Goal: Task Accomplishment & Management: Manage account settings

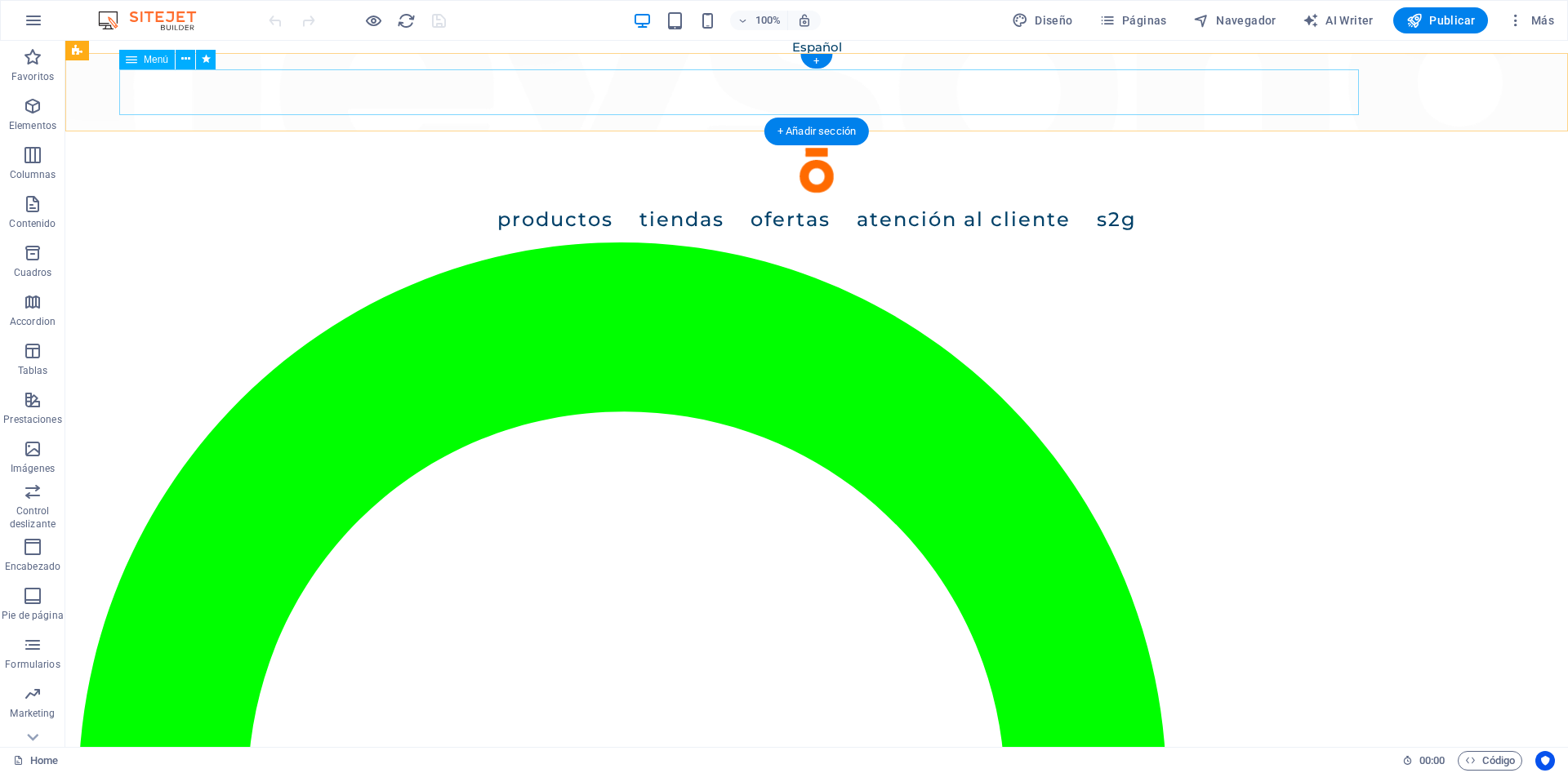
click at [843, 197] on nav "Productos Portable Solo Classic Series Solo Pro Series Extreme Extreme PRO Free…" at bounding box center [816, 220] width 1476 height 46
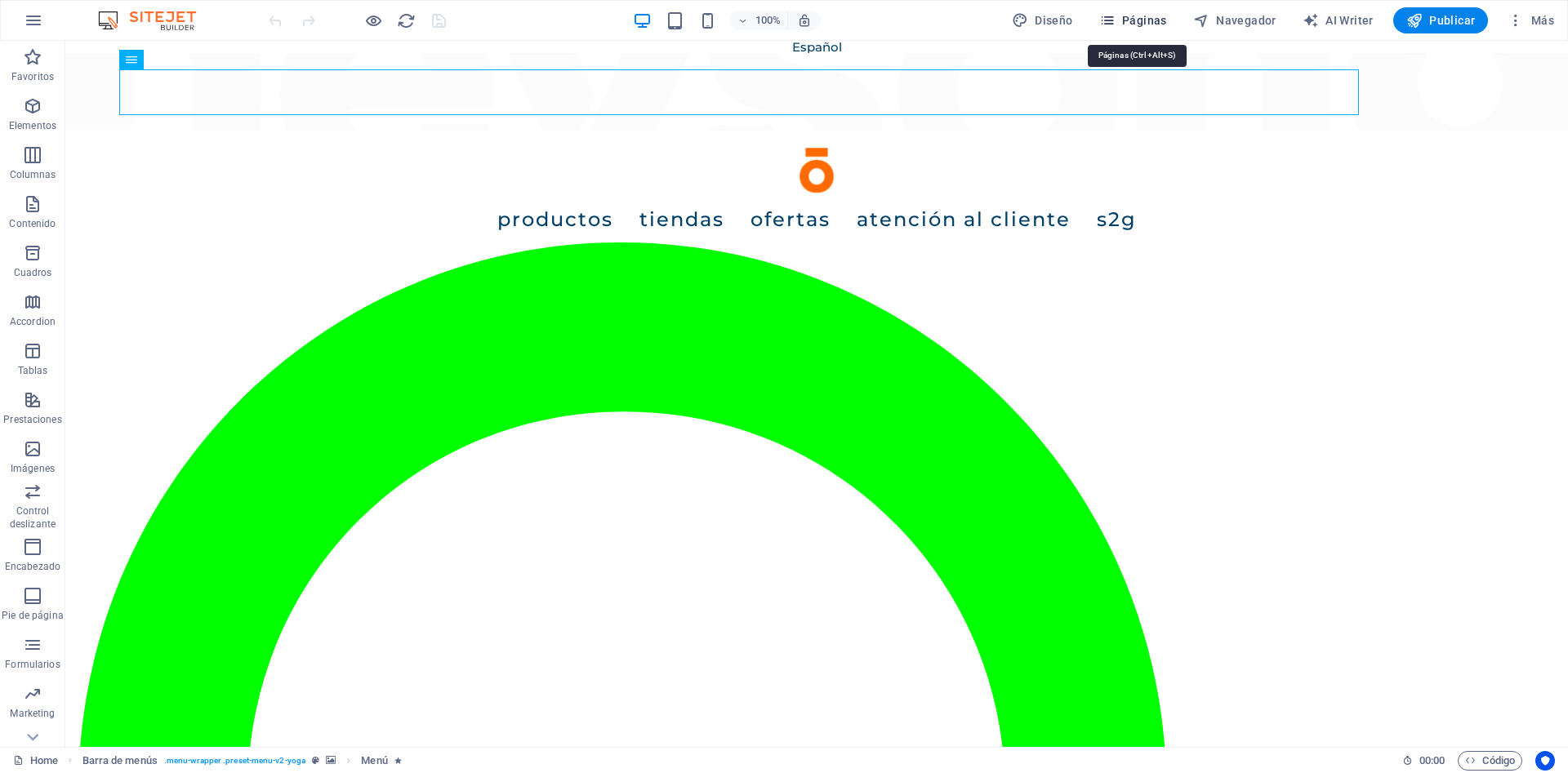
drag, startPoint x: 1134, startPoint y: 26, endPoint x: 1064, endPoint y: 28, distance: 70.0
click at [1134, 26] on span "Páginas" at bounding box center [1132, 20] width 68 height 16
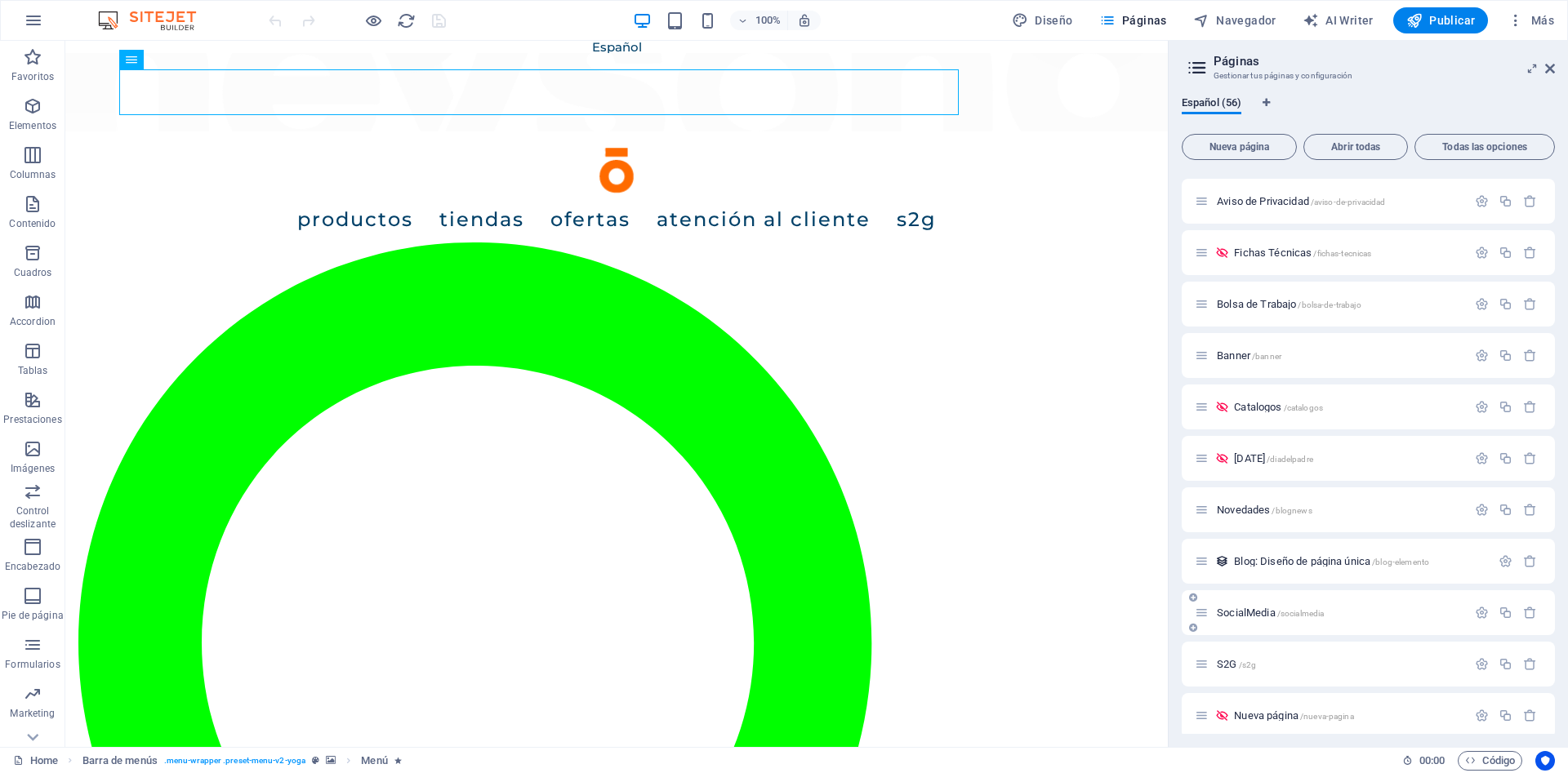
scroll to position [1575, 0]
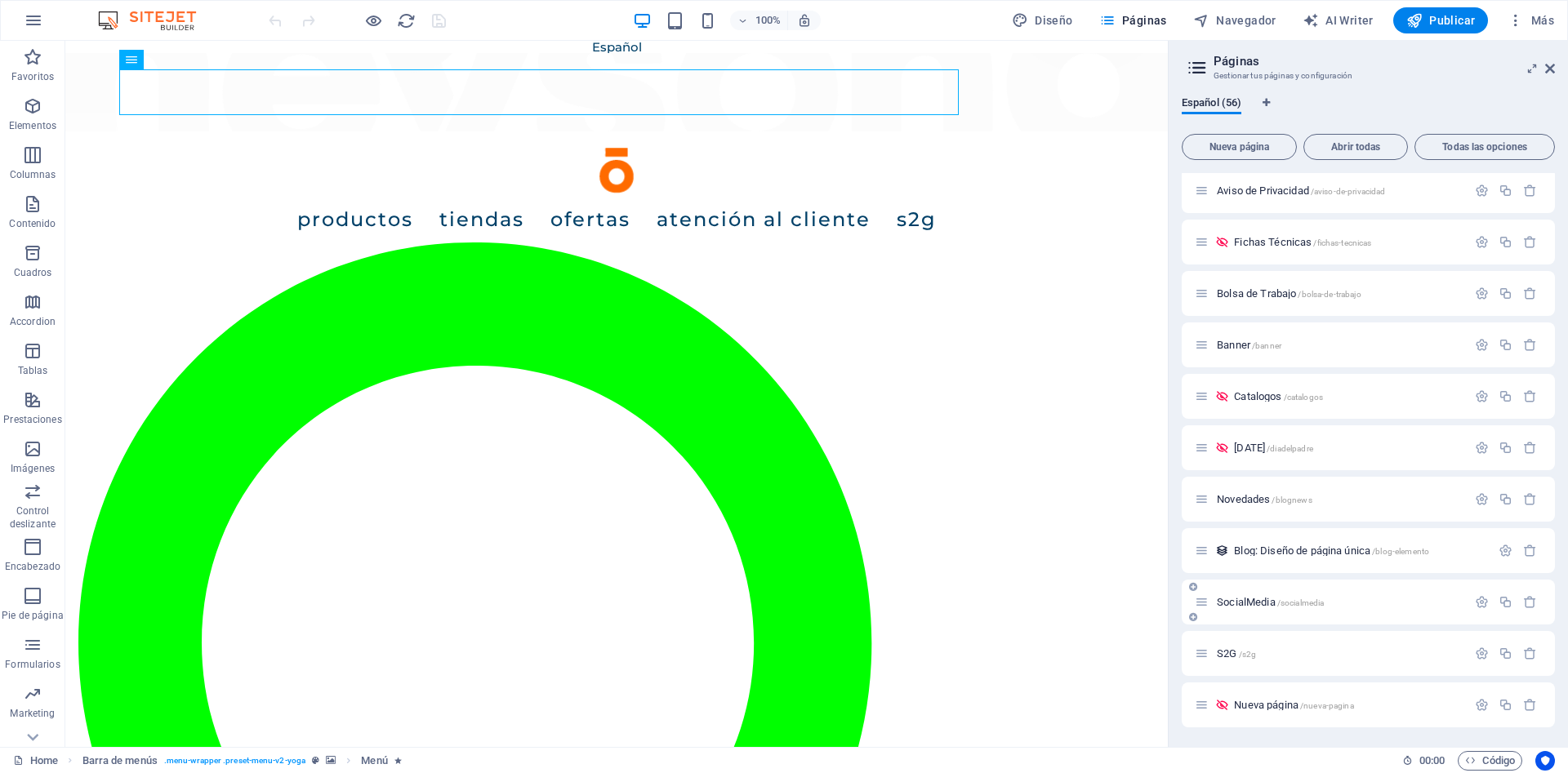
click at [1261, 604] on span "SocialMedia /socialmedia" at bounding box center [1269, 602] width 106 height 12
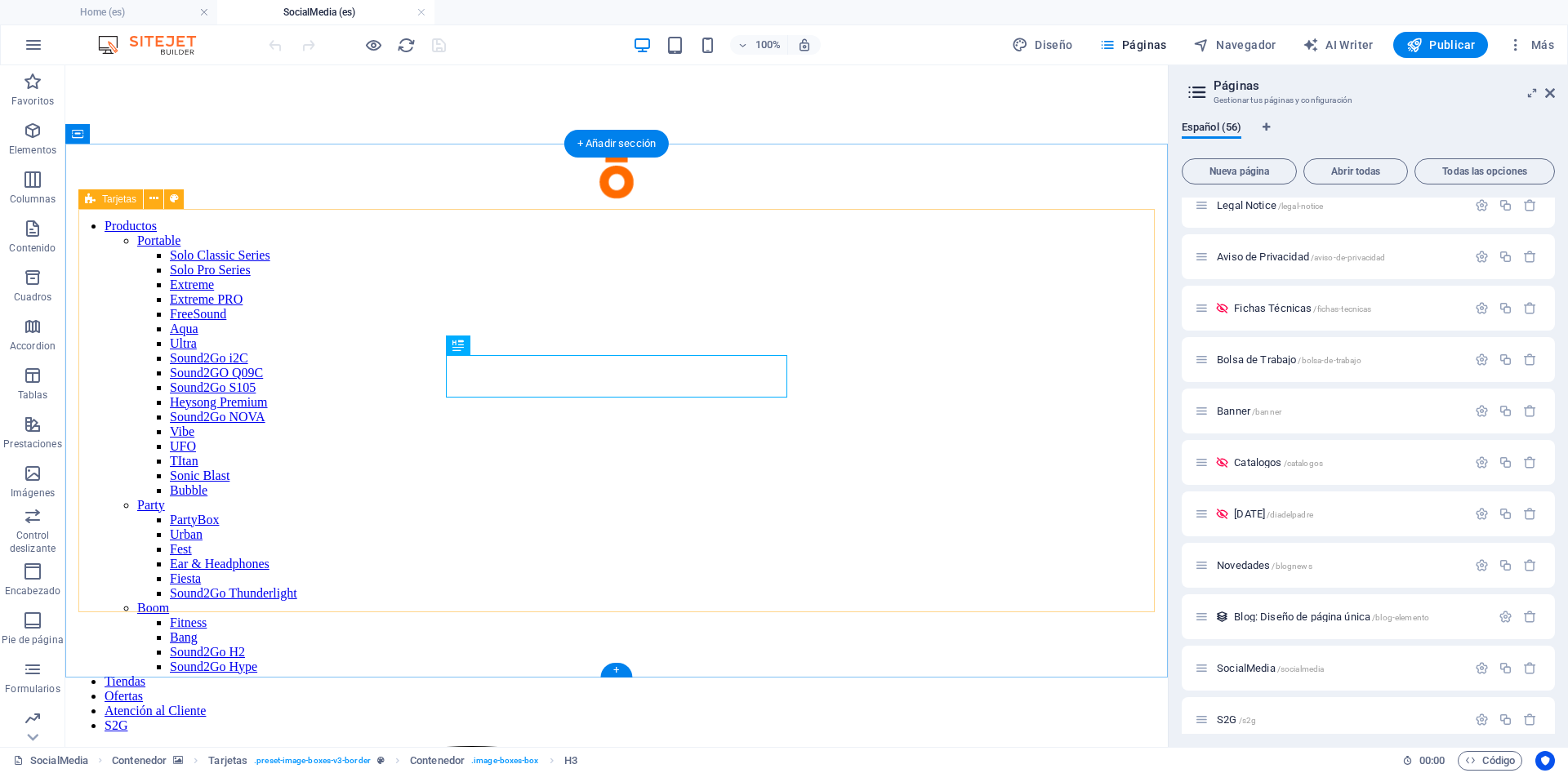
scroll to position [0, 0]
click at [1481, 672] on icon "button" at bounding box center [1481, 668] width 14 height 14
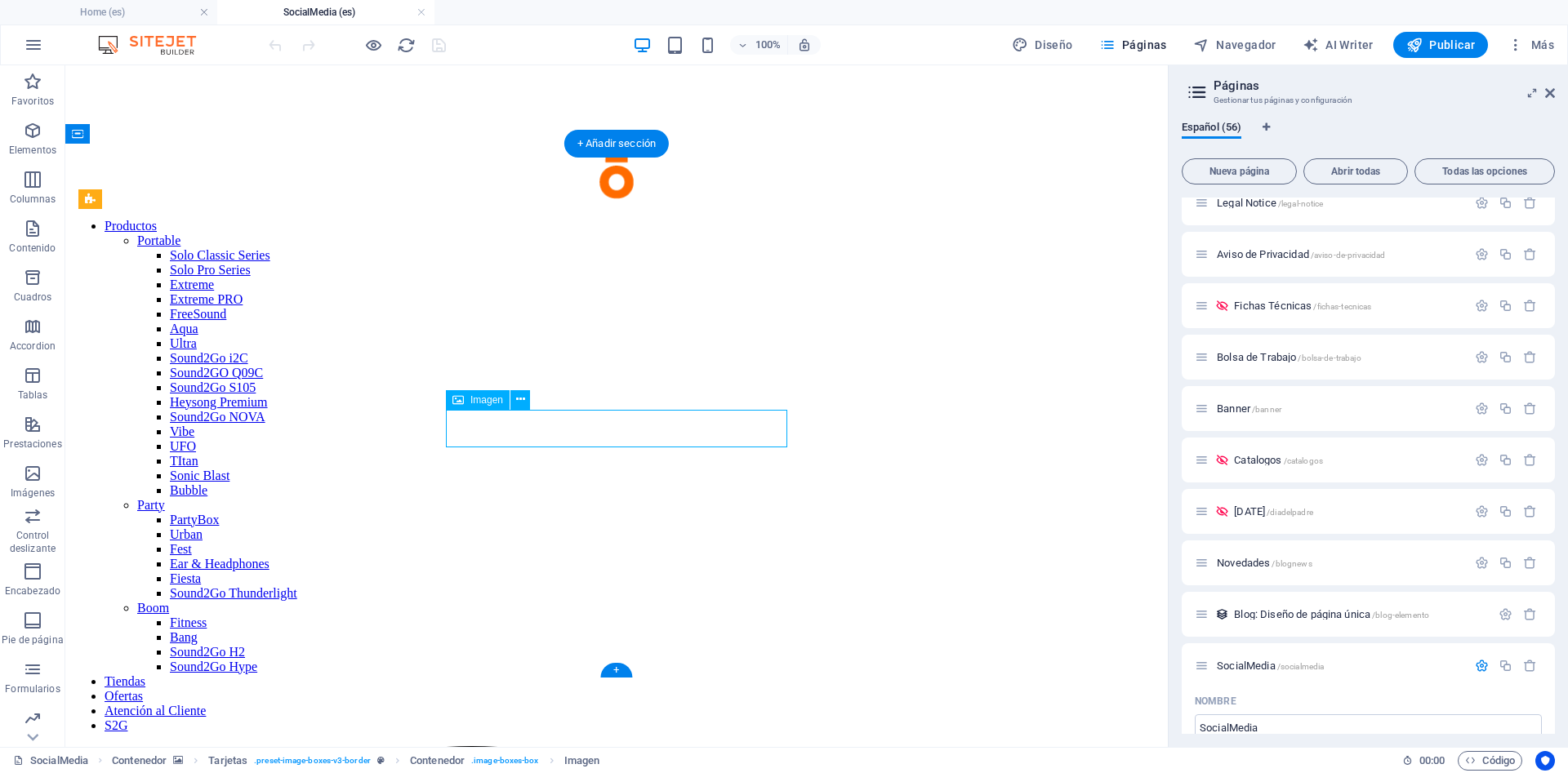
click at [474, 401] on span "Imagen" at bounding box center [487, 400] width 32 height 10
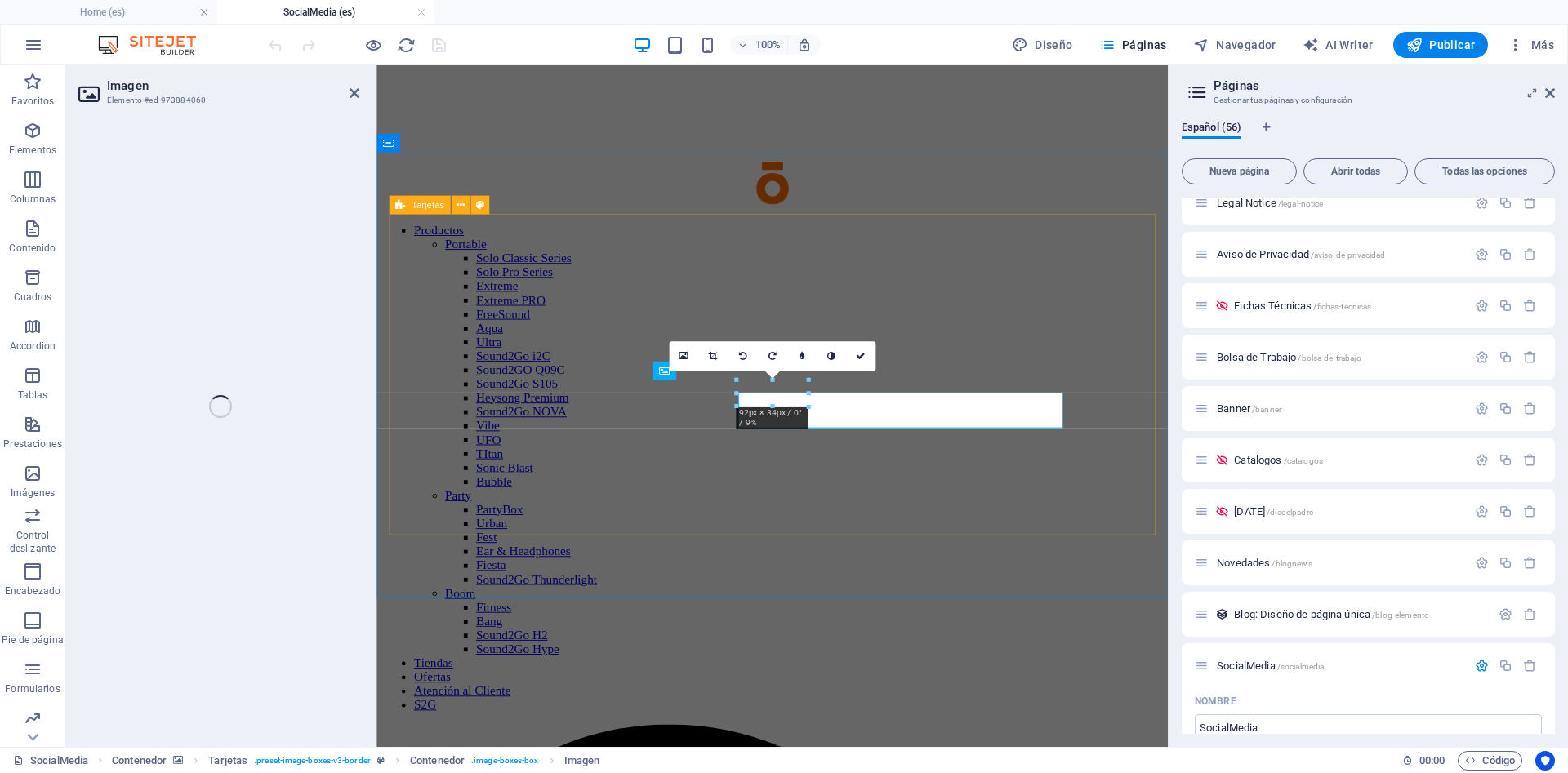
select select "%"
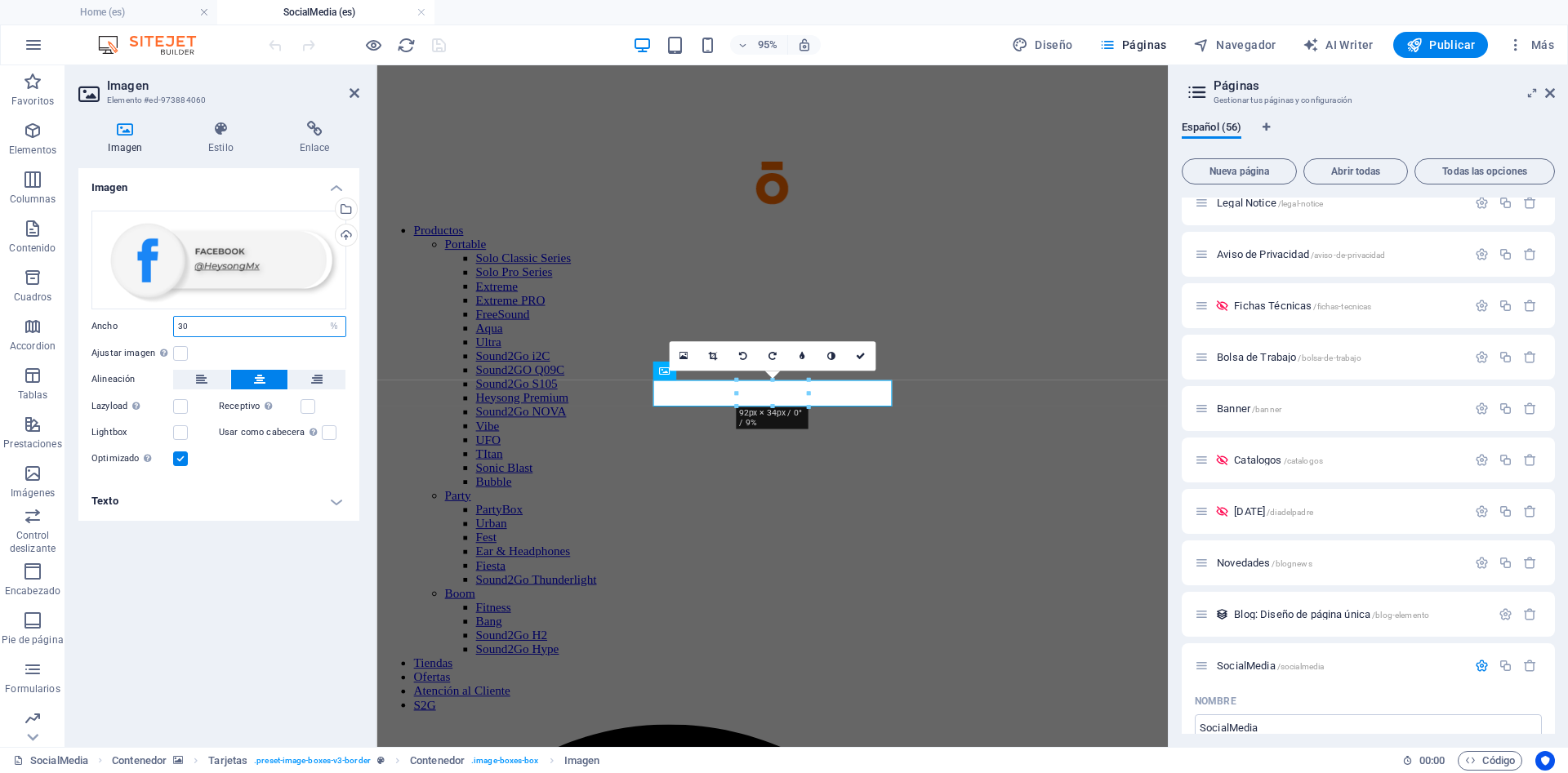
drag, startPoint x: 217, startPoint y: 319, endPoint x: 159, endPoint y: 319, distance: 58.0
click at [174, 319] on input "30" at bounding box center [260, 326] width 171 height 20
type input "5"
drag, startPoint x: 196, startPoint y: 329, endPoint x: 142, endPoint y: 332, distance: 54.1
click at [174, 332] on input "70" at bounding box center [260, 326] width 171 height 20
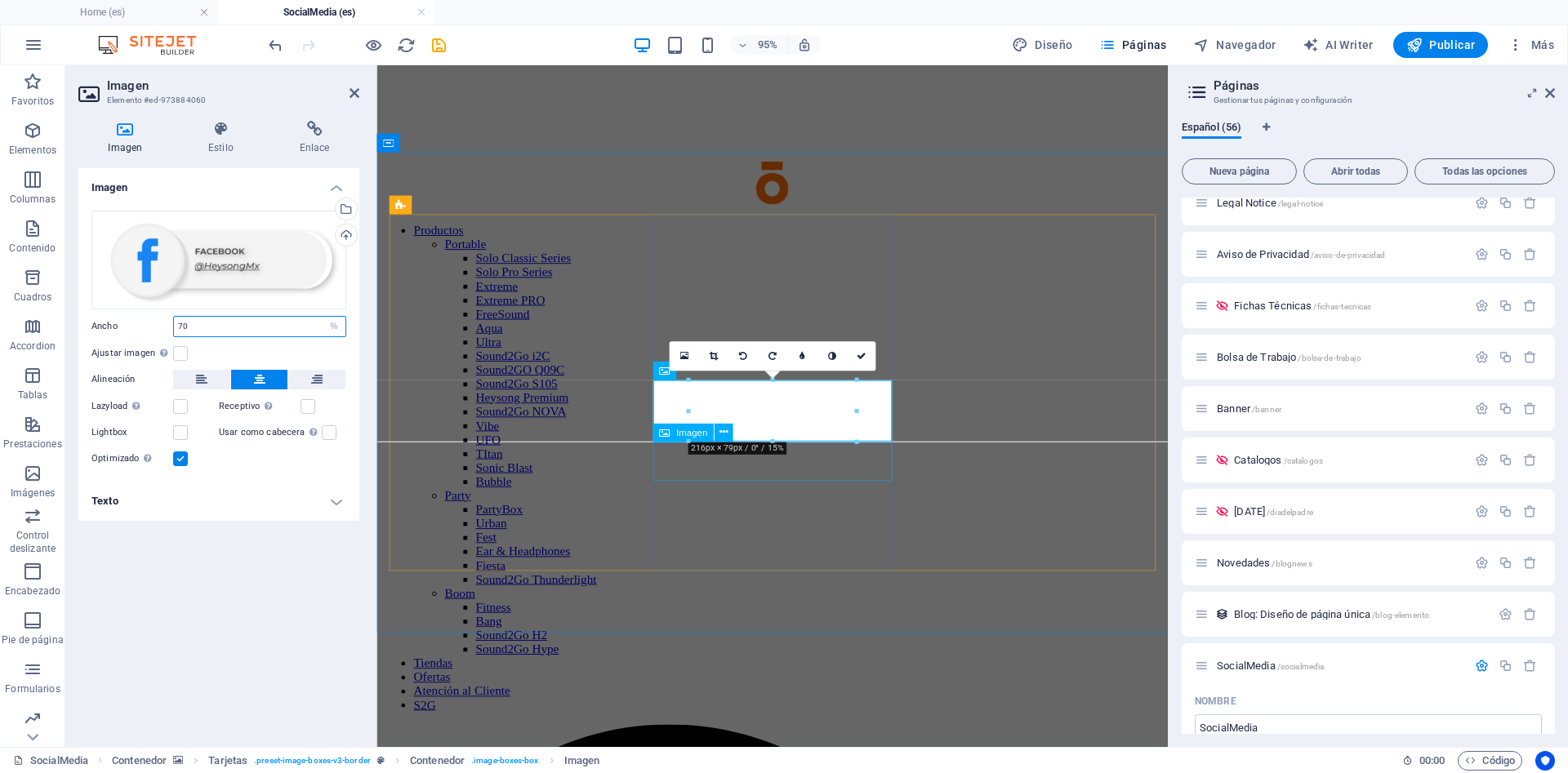
type input "70"
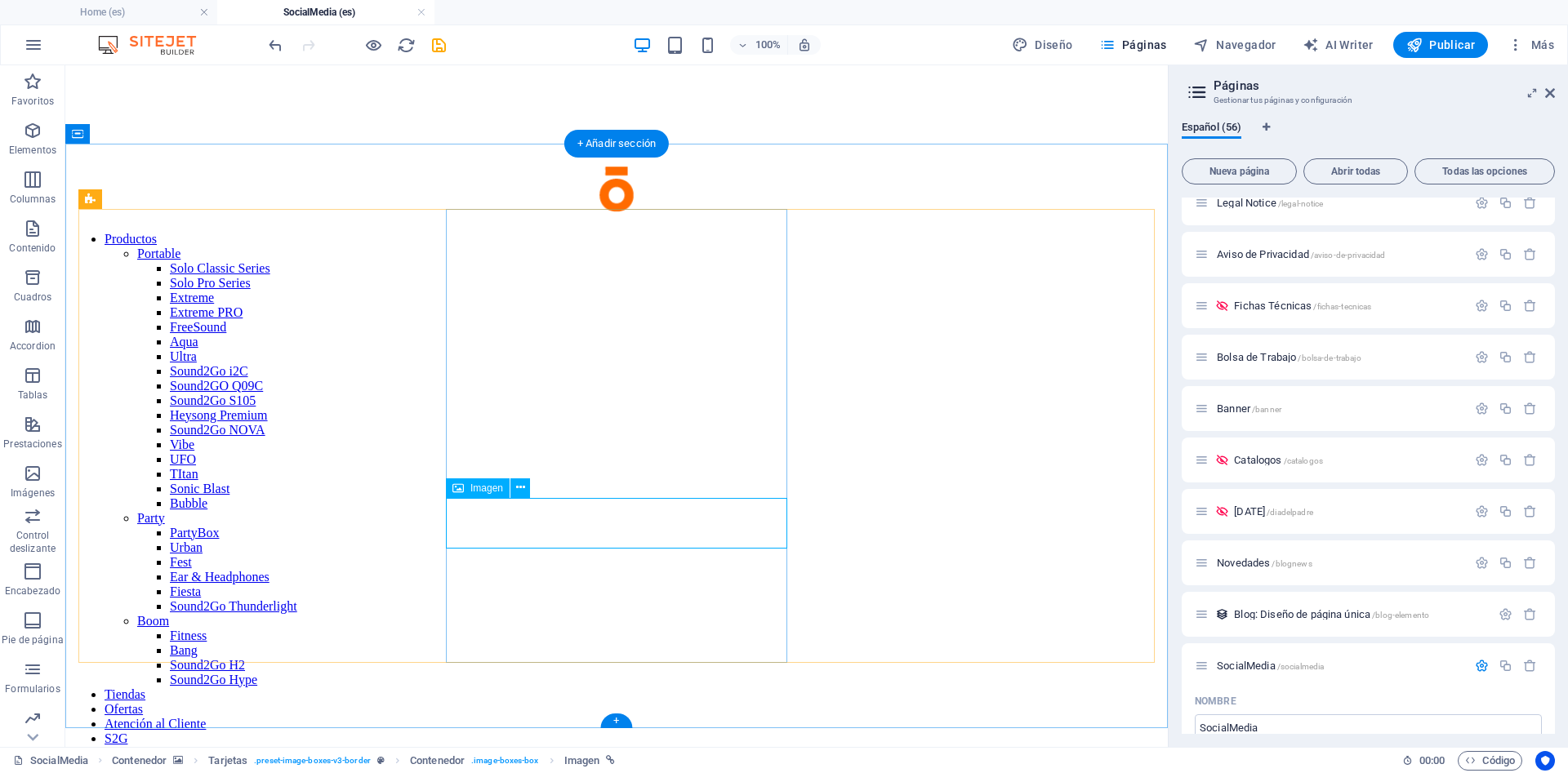
select select "%"
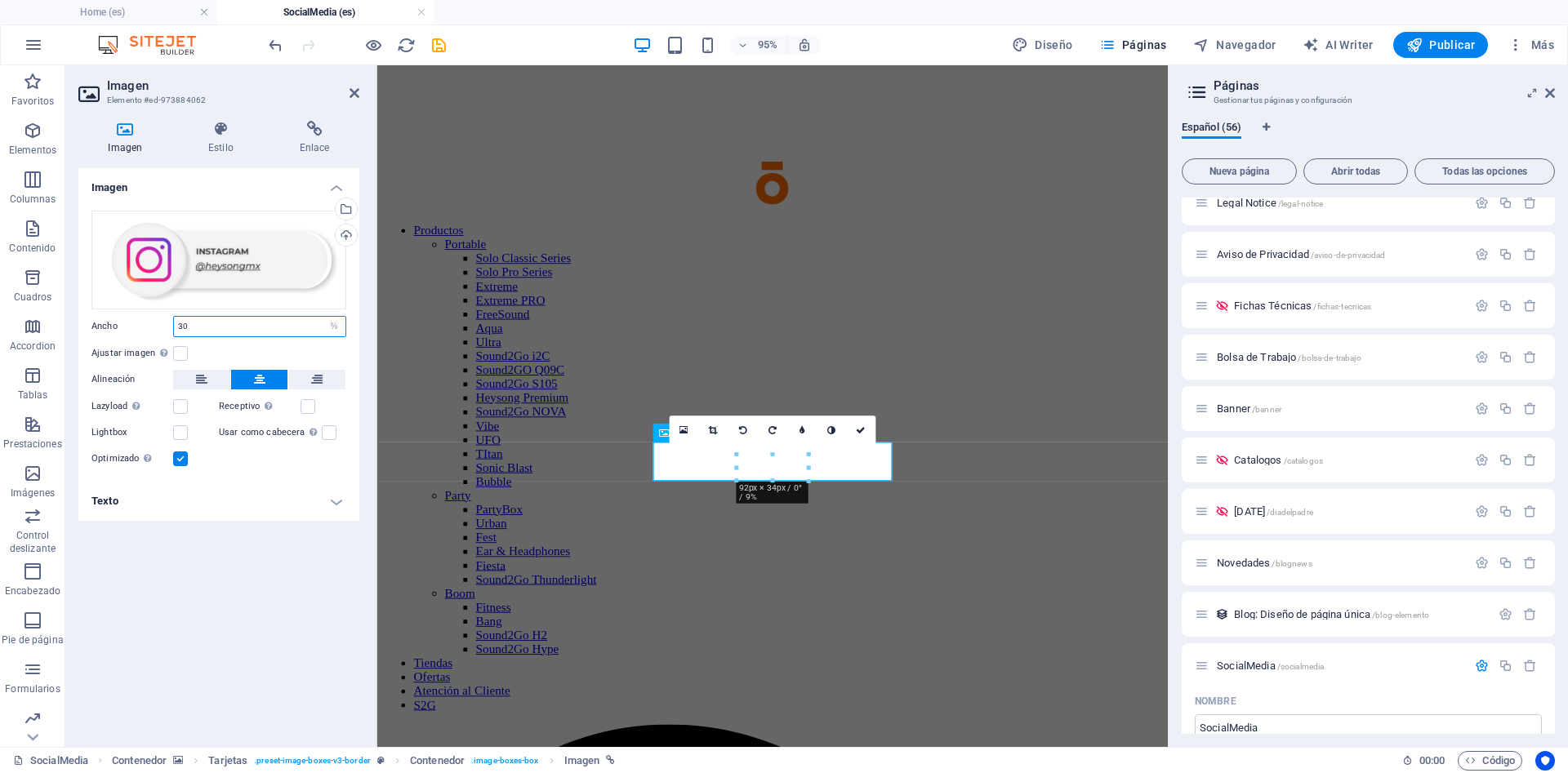
drag, startPoint x: 199, startPoint y: 326, endPoint x: 99, endPoint y: 321, distance: 100.1
click at [174, 321] on input "30" at bounding box center [260, 326] width 171 height 20
type input "70"
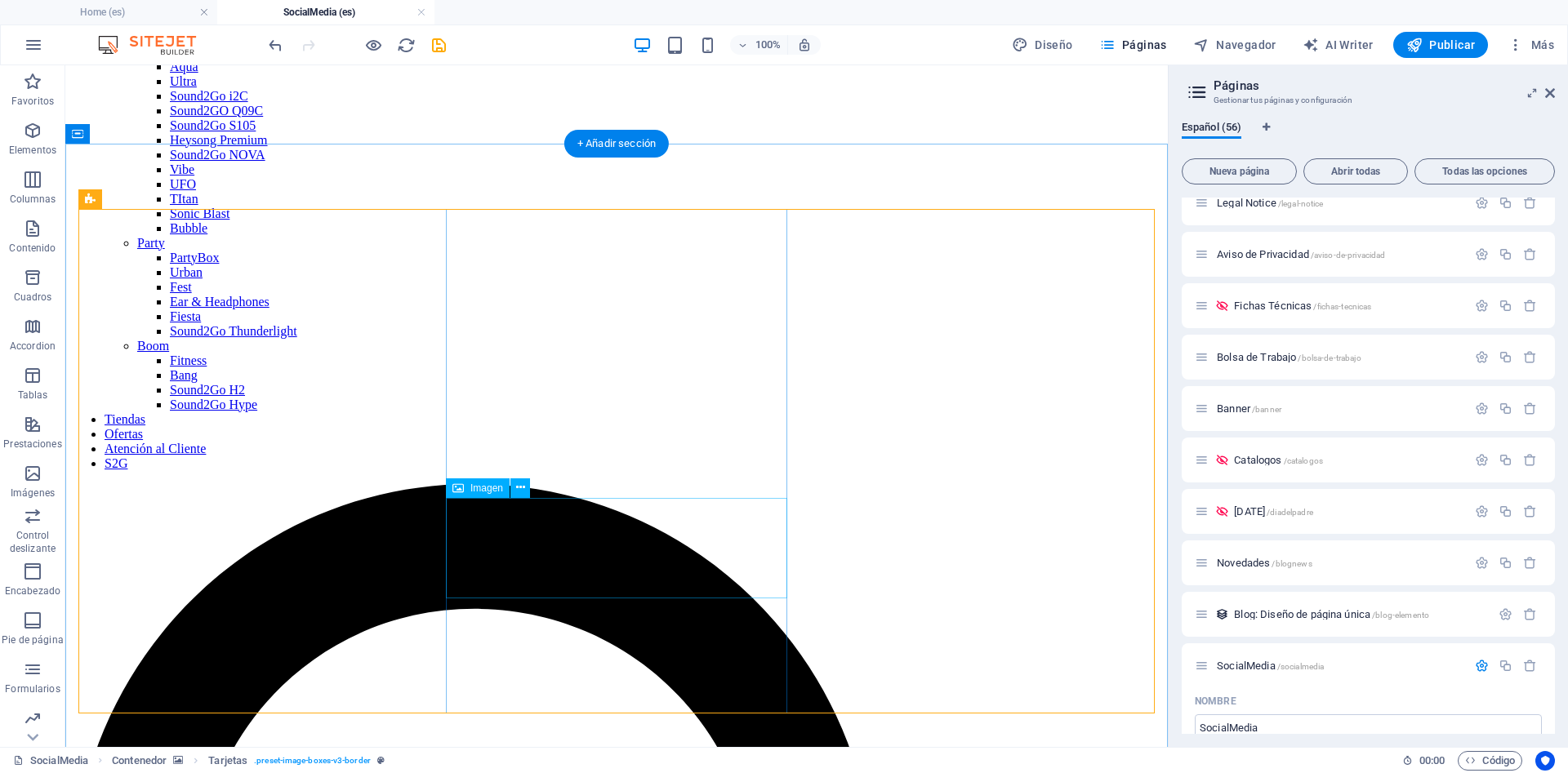
scroll to position [333, 0]
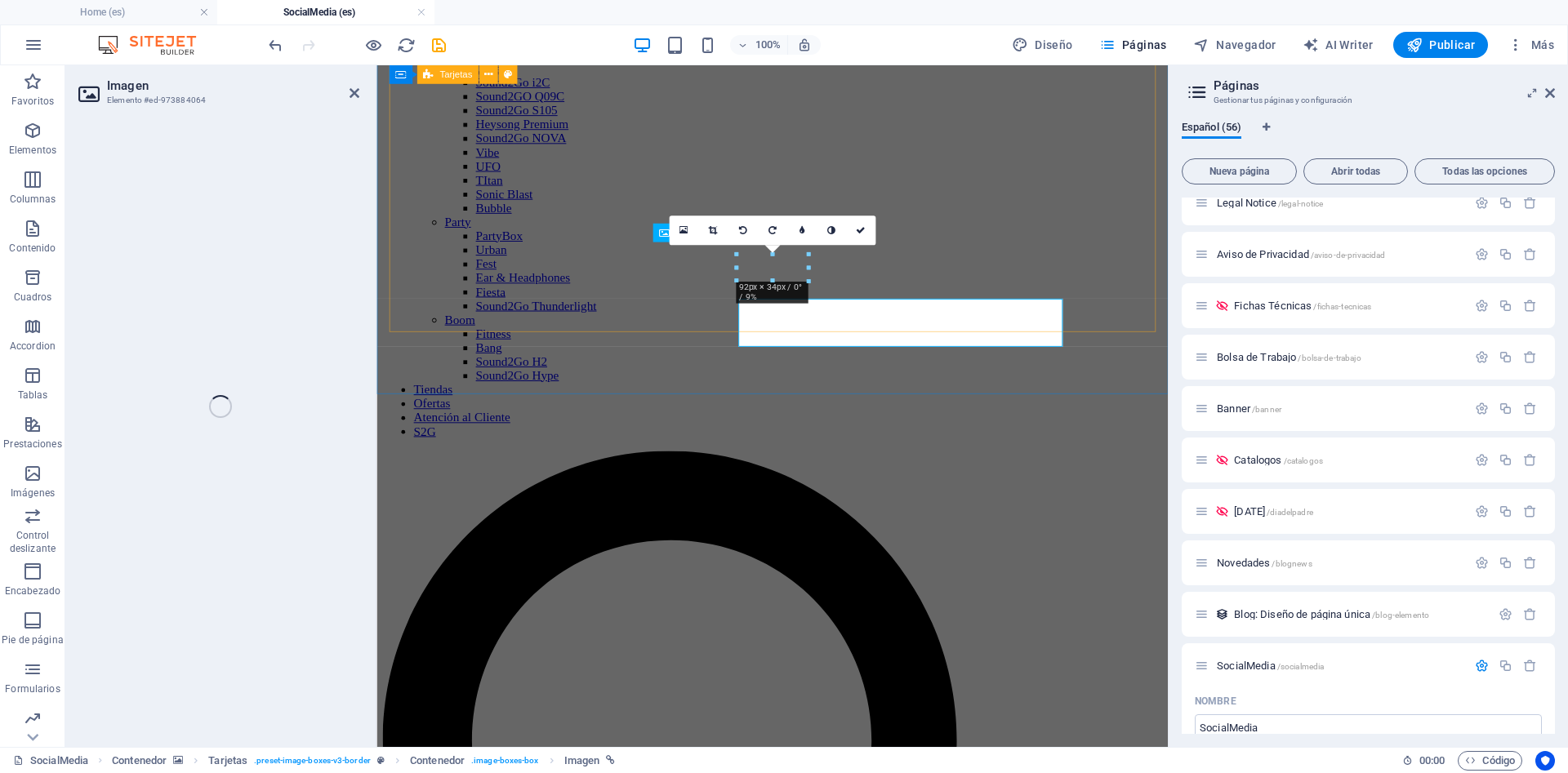
select select "%"
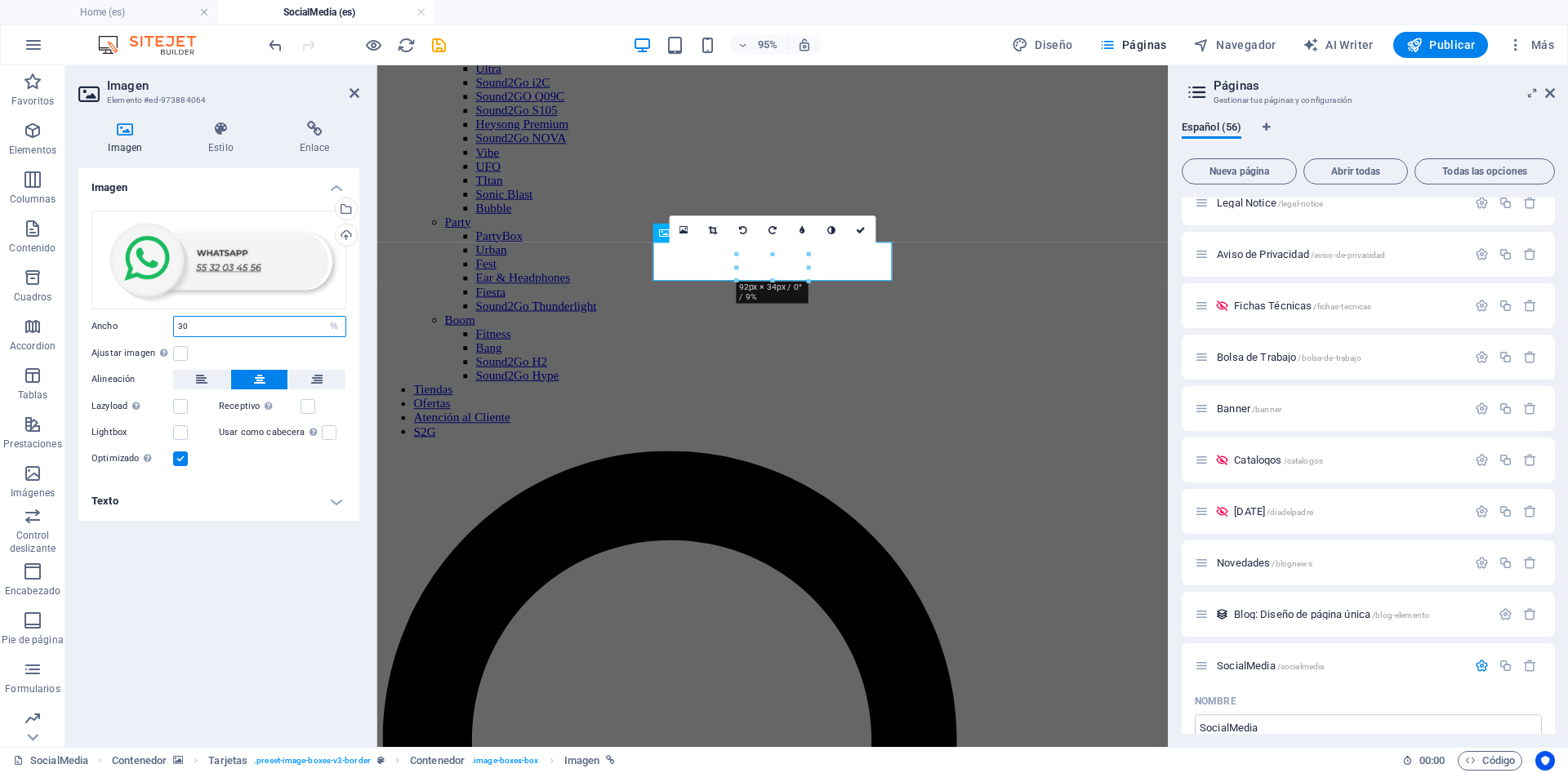
drag, startPoint x: 196, startPoint y: 326, endPoint x: 62, endPoint y: 326, distance: 134.0
click at [174, 326] on input "30" at bounding box center [260, 326] width 171 height 20
paste input "7"
type input "70"
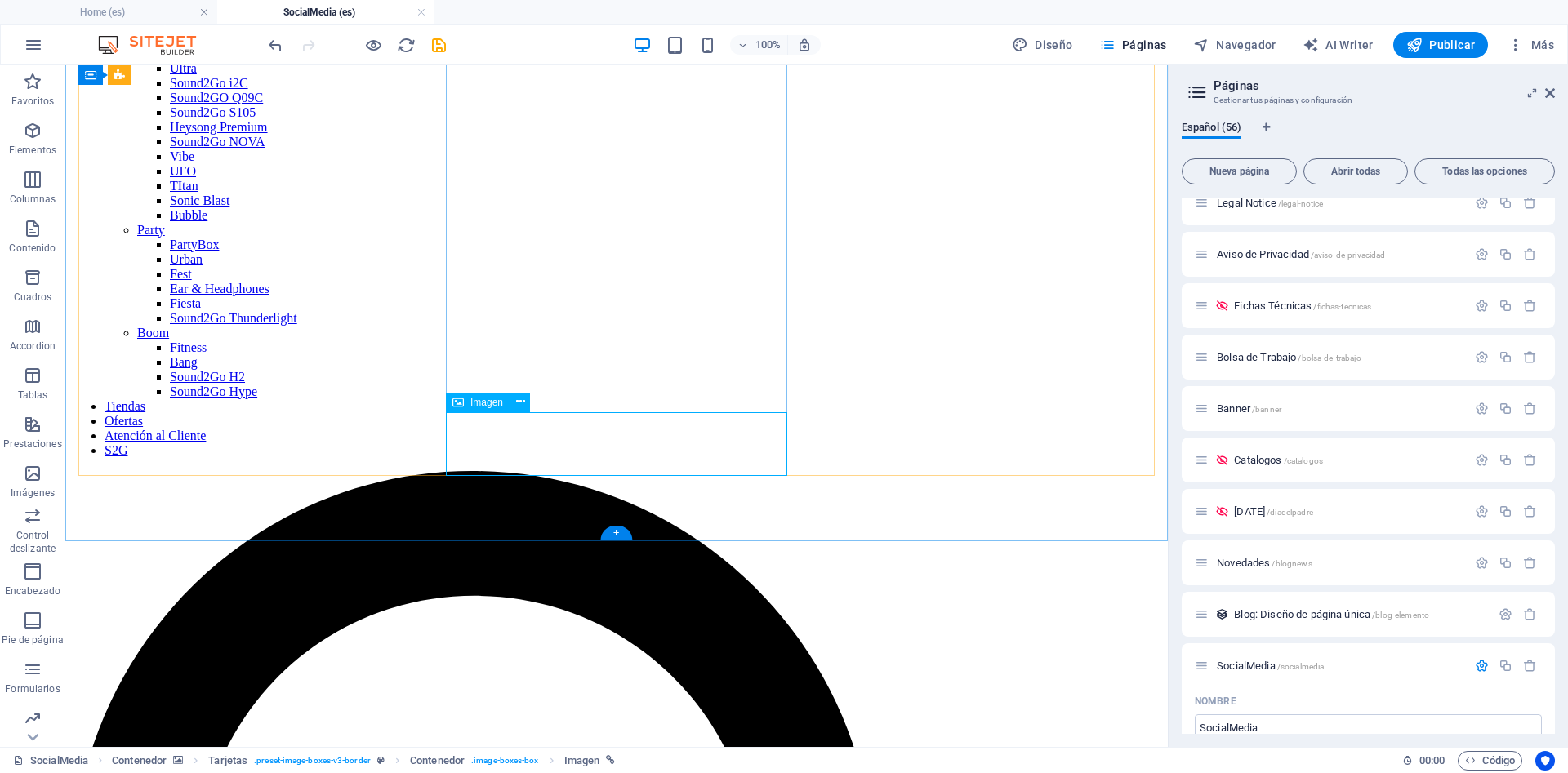
select select "%"
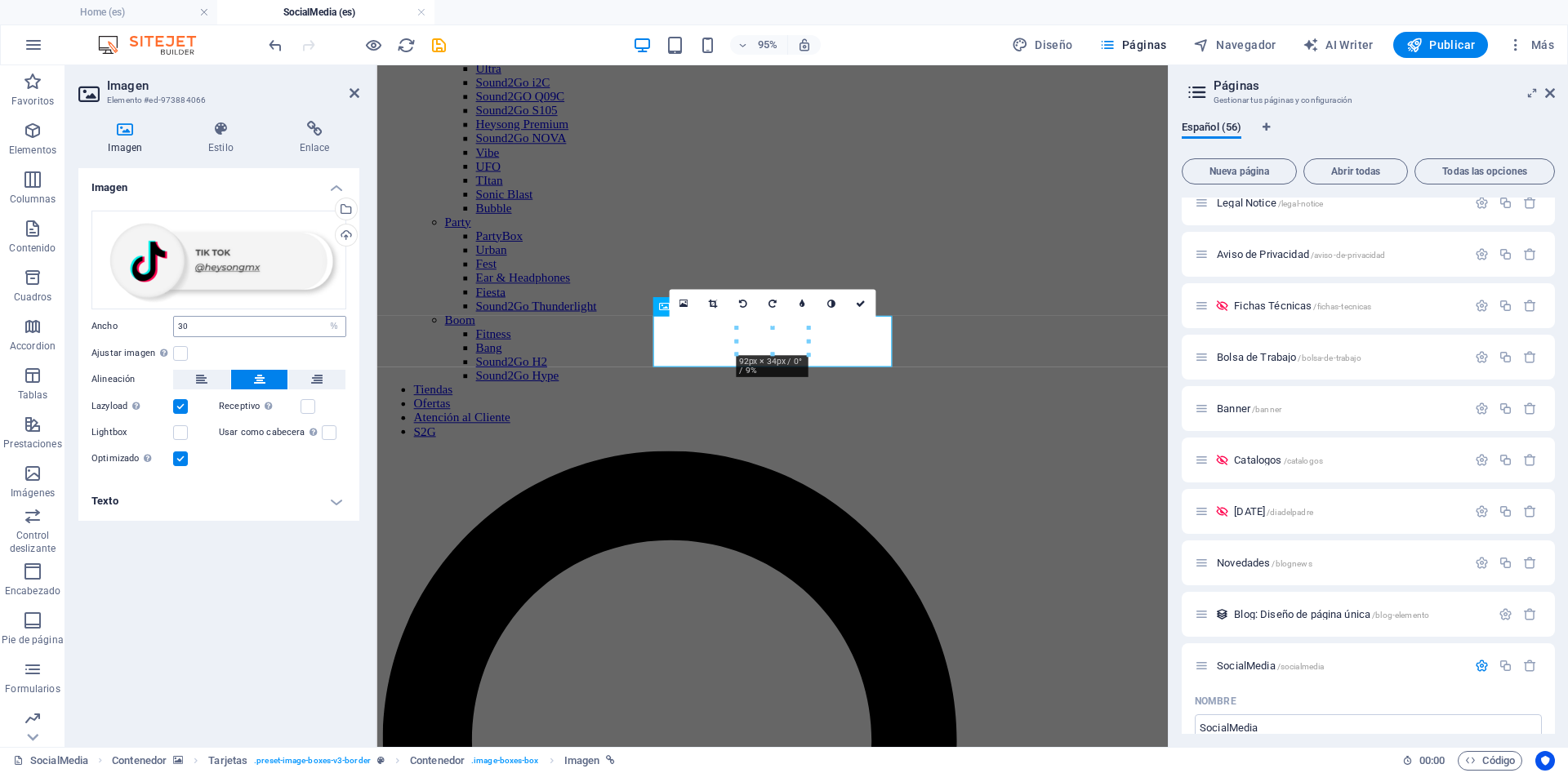
drag, startPoint x: 198, startPoint y: 325, endPoint x: 148, endPoint y: 337, distance: 51.4
click at [174, 337] on input "30" at bounding box center [260, 326] width 171 height 20
type input "70"
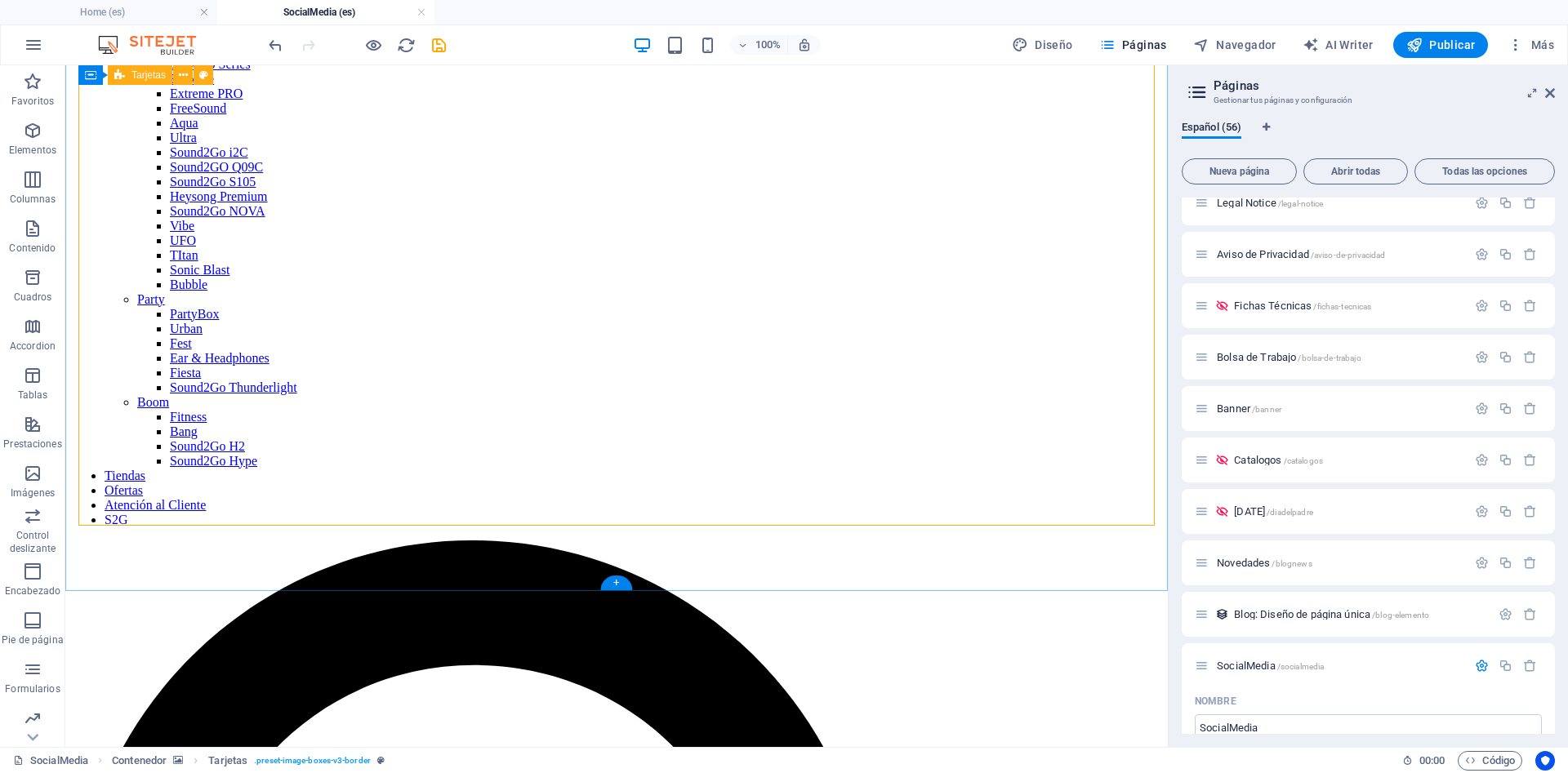
scroll to position [122, 0]
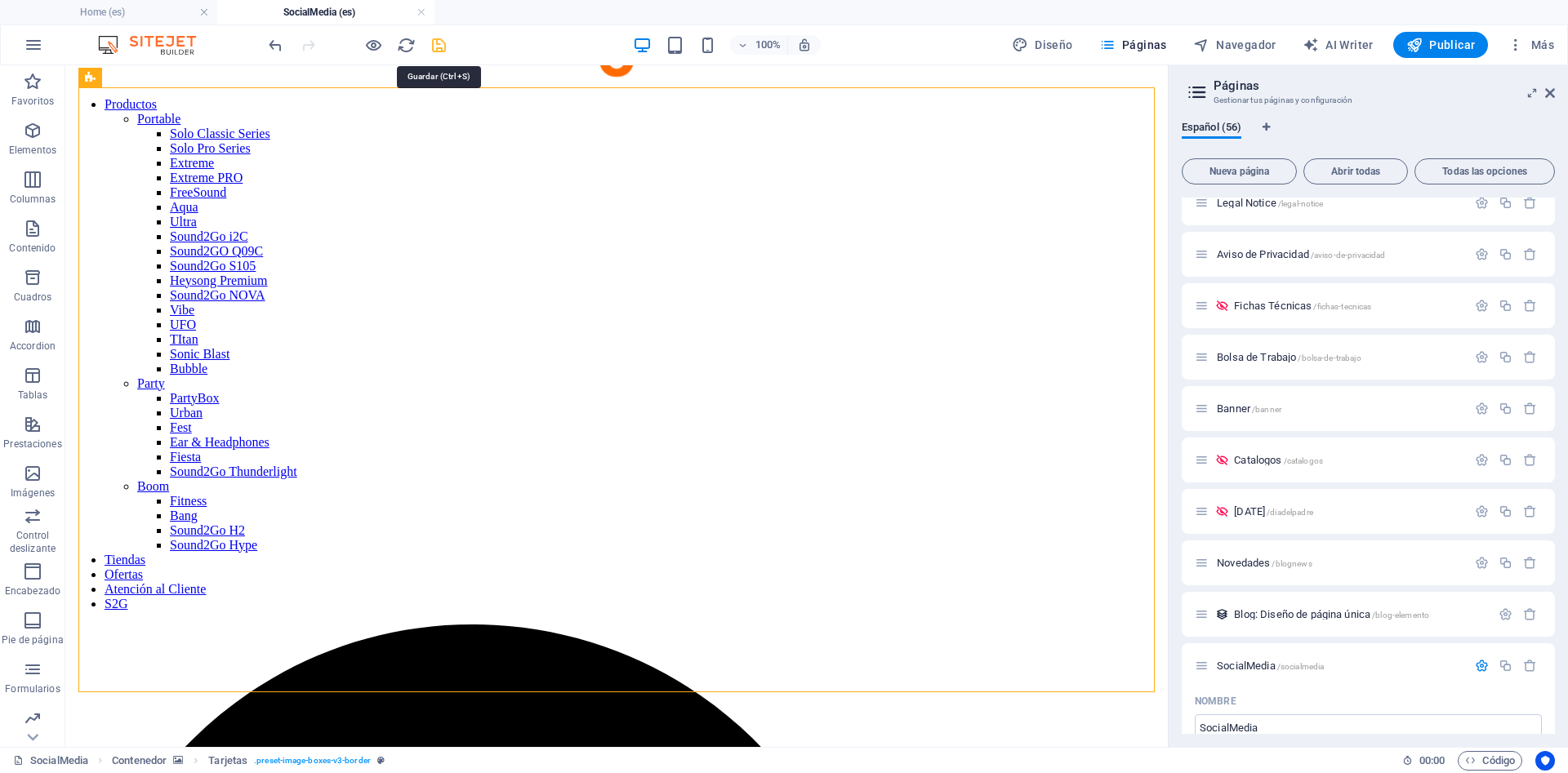
click at [445, 52] on icon "save" at bounding box center [439, 46] width 19 height 19
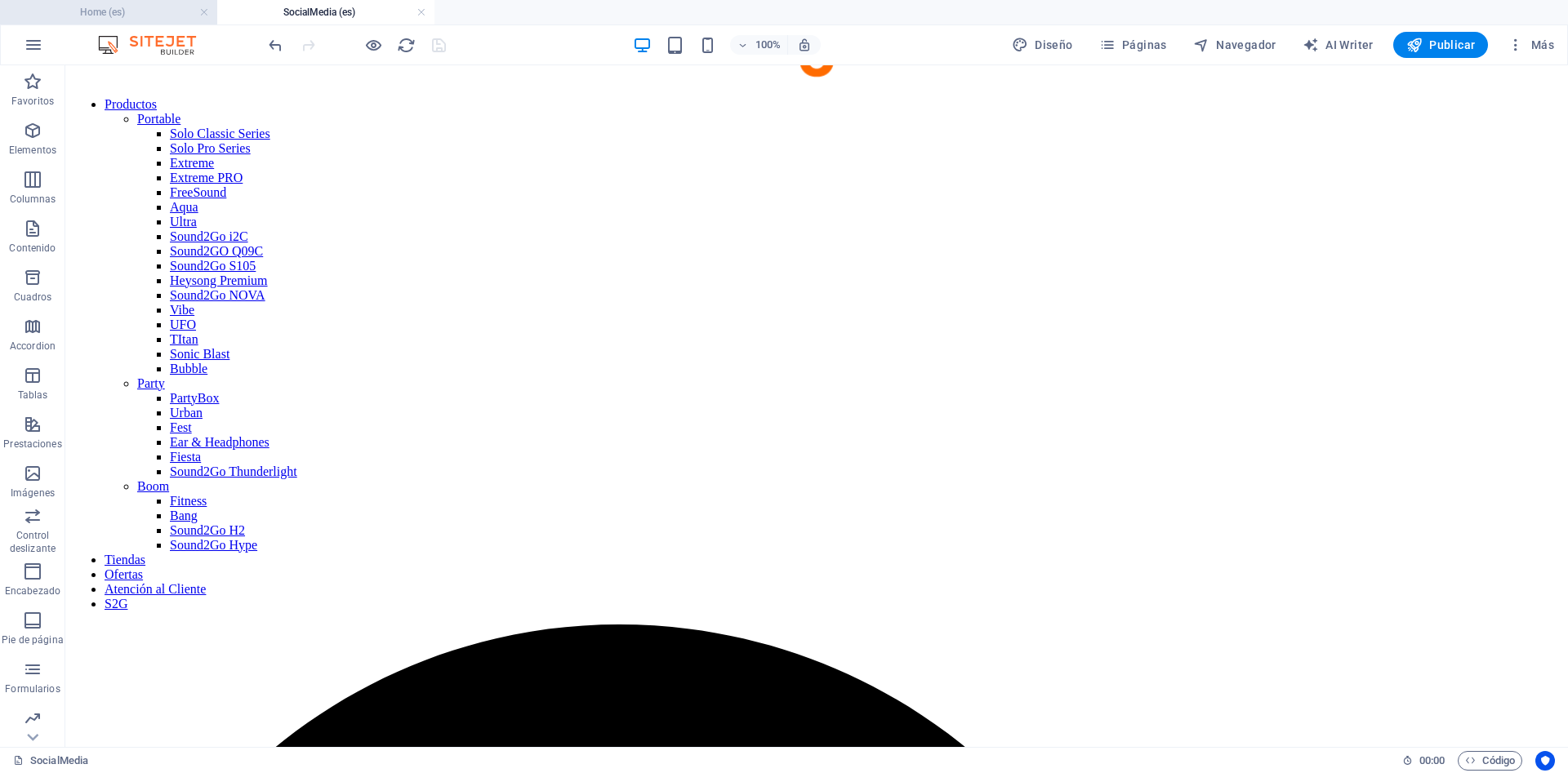
click at [108, 16] on h4 "Home (es)" at bounding box center [108, 11] width 217 height 18
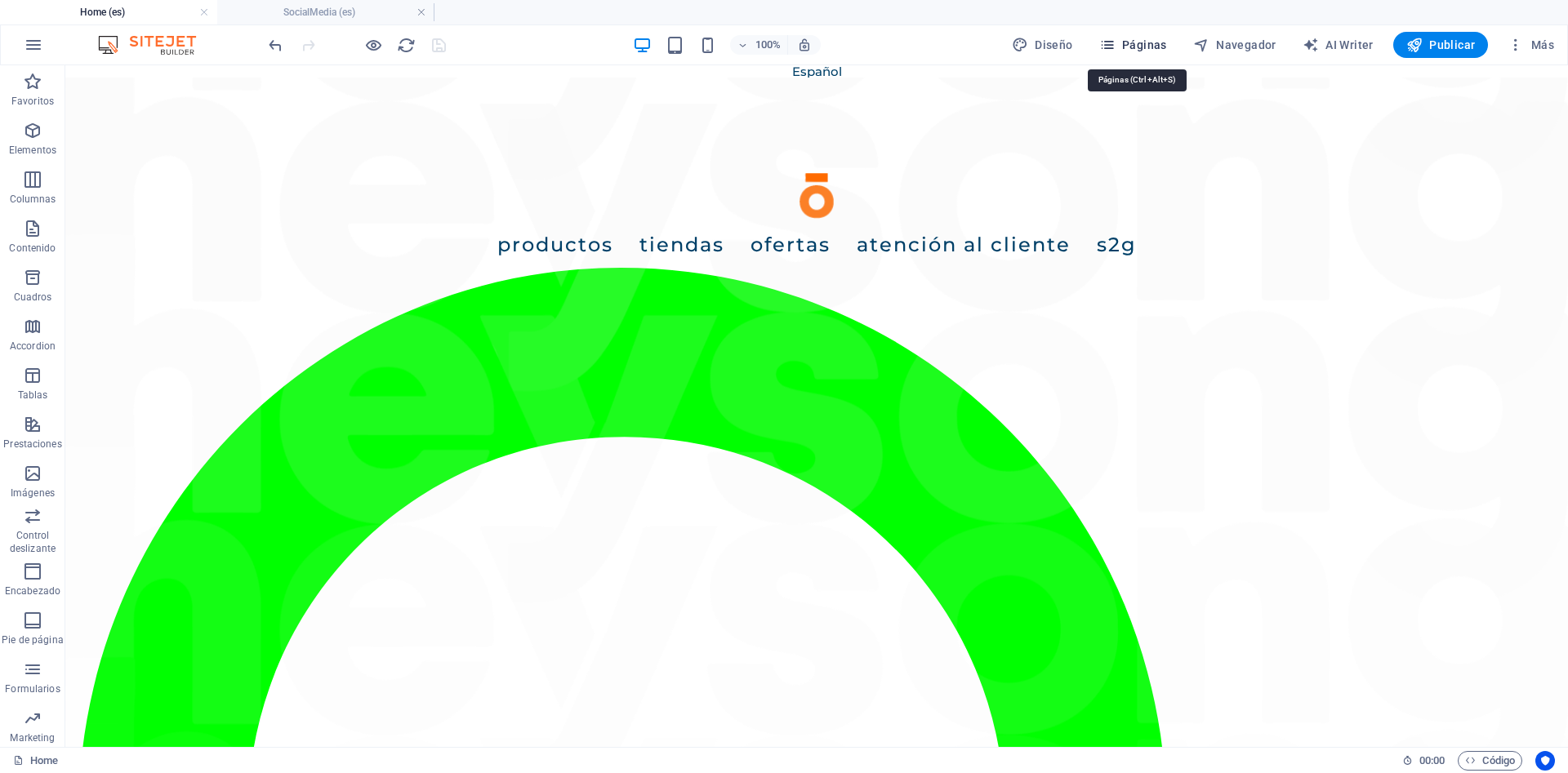
click at [1137, 56] on button "Páginas" at bounding box center [1132, 44] width 81 height 26
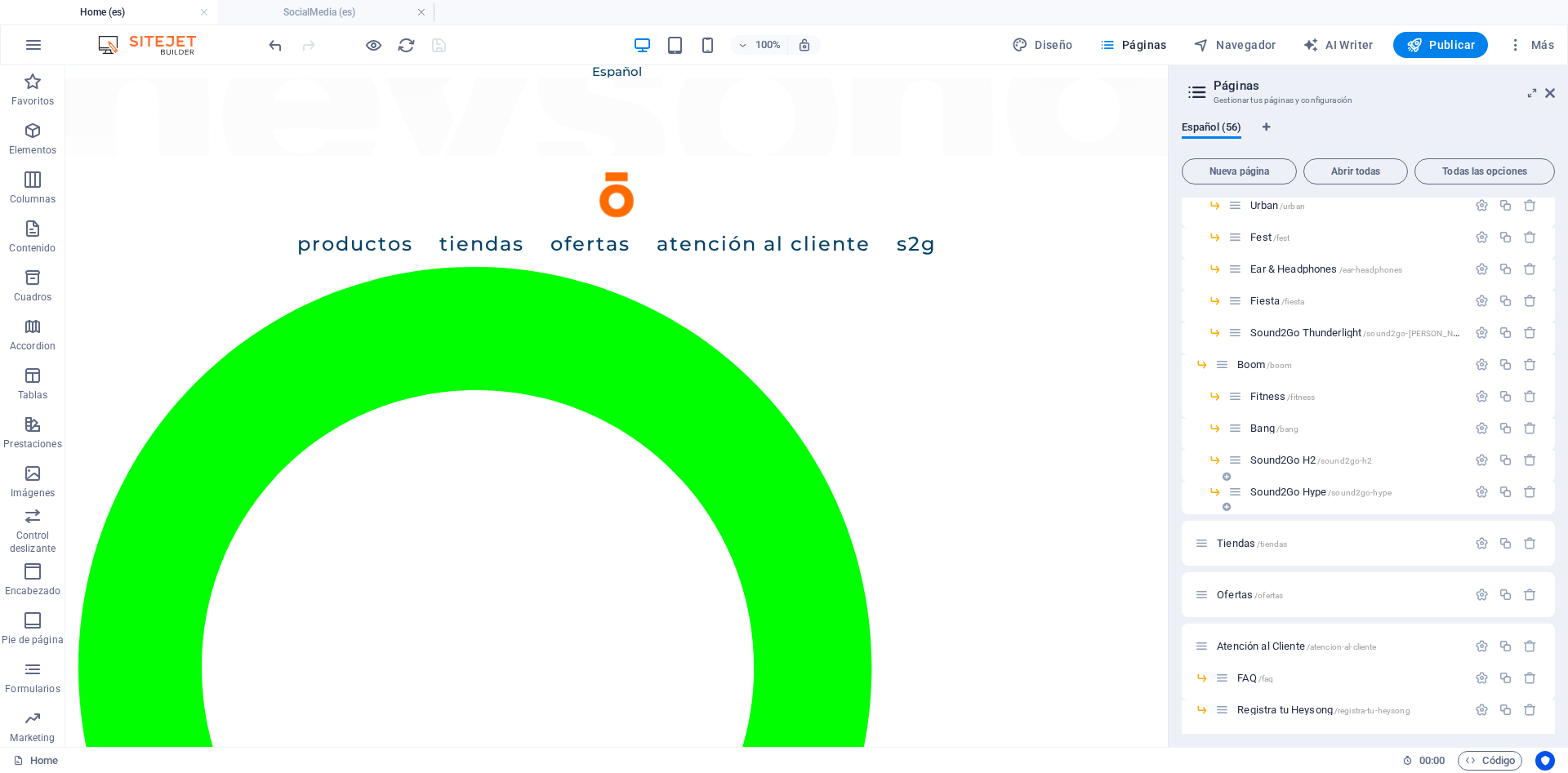
scroll to position [956, 0]
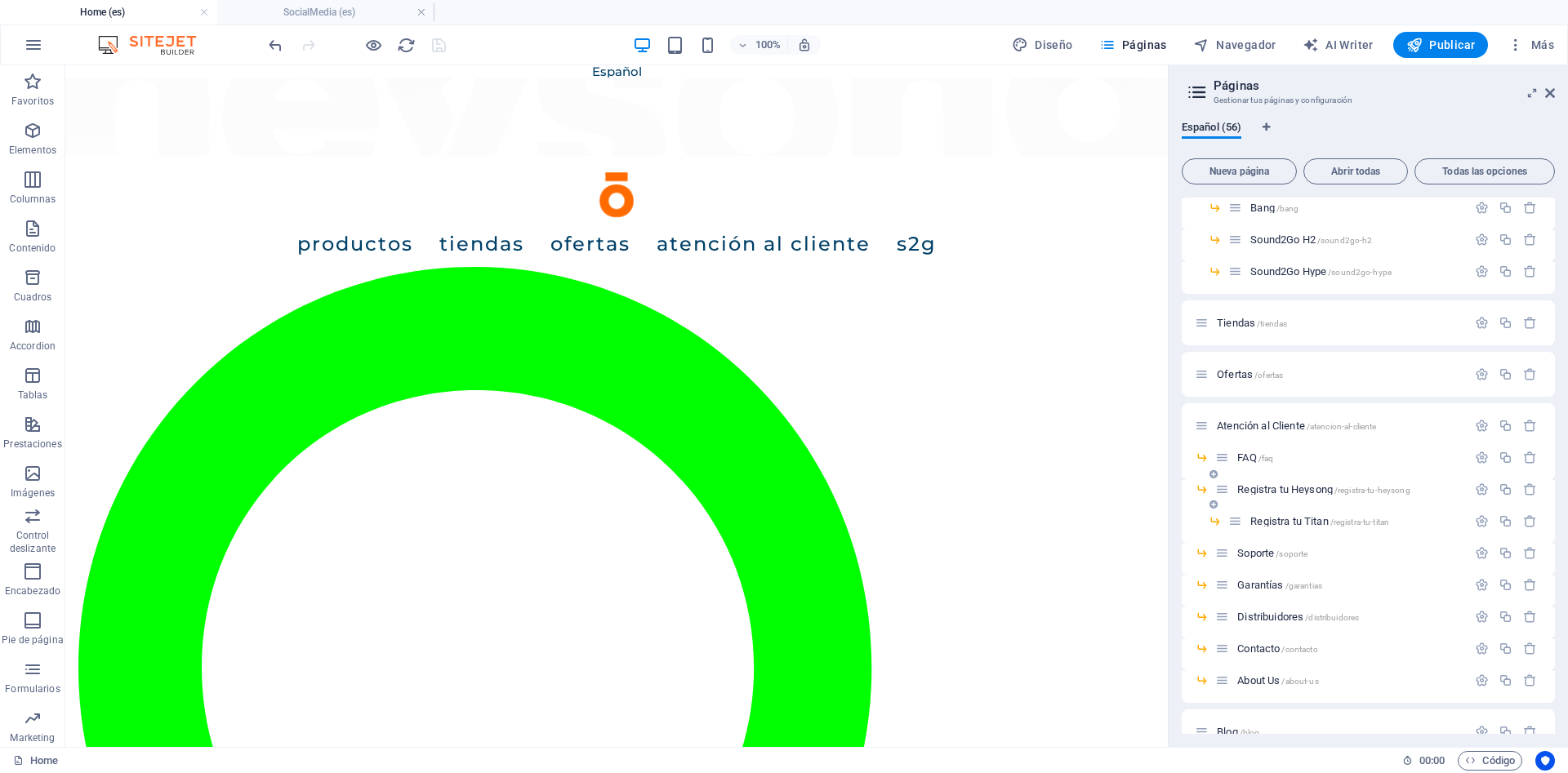
click at [1275, 492] on span "Registra tu Heysong /registra-tu-heysong" at bounding box center [1323, 489] width 172 height 12
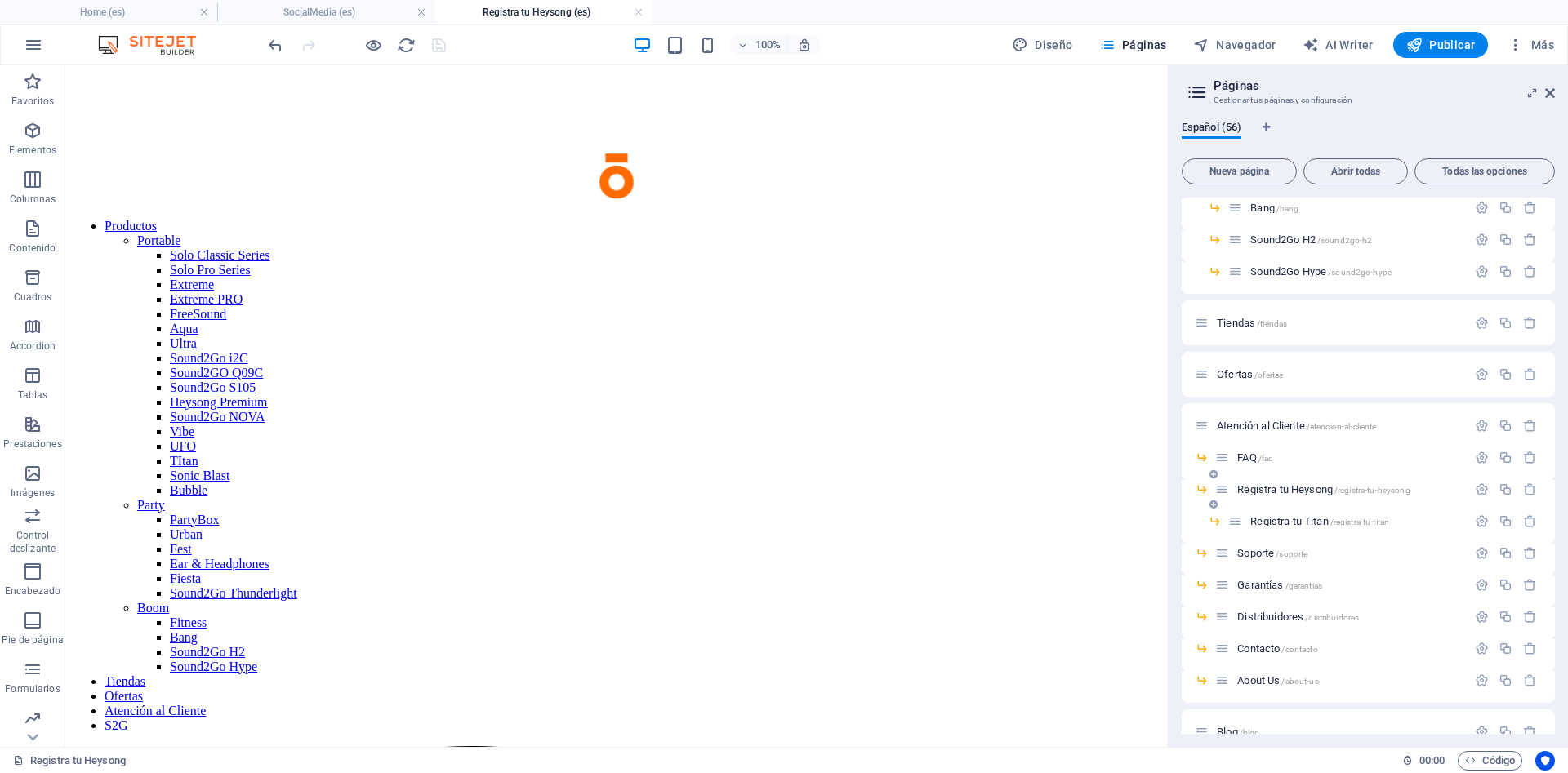
scroll to position [0, 0]
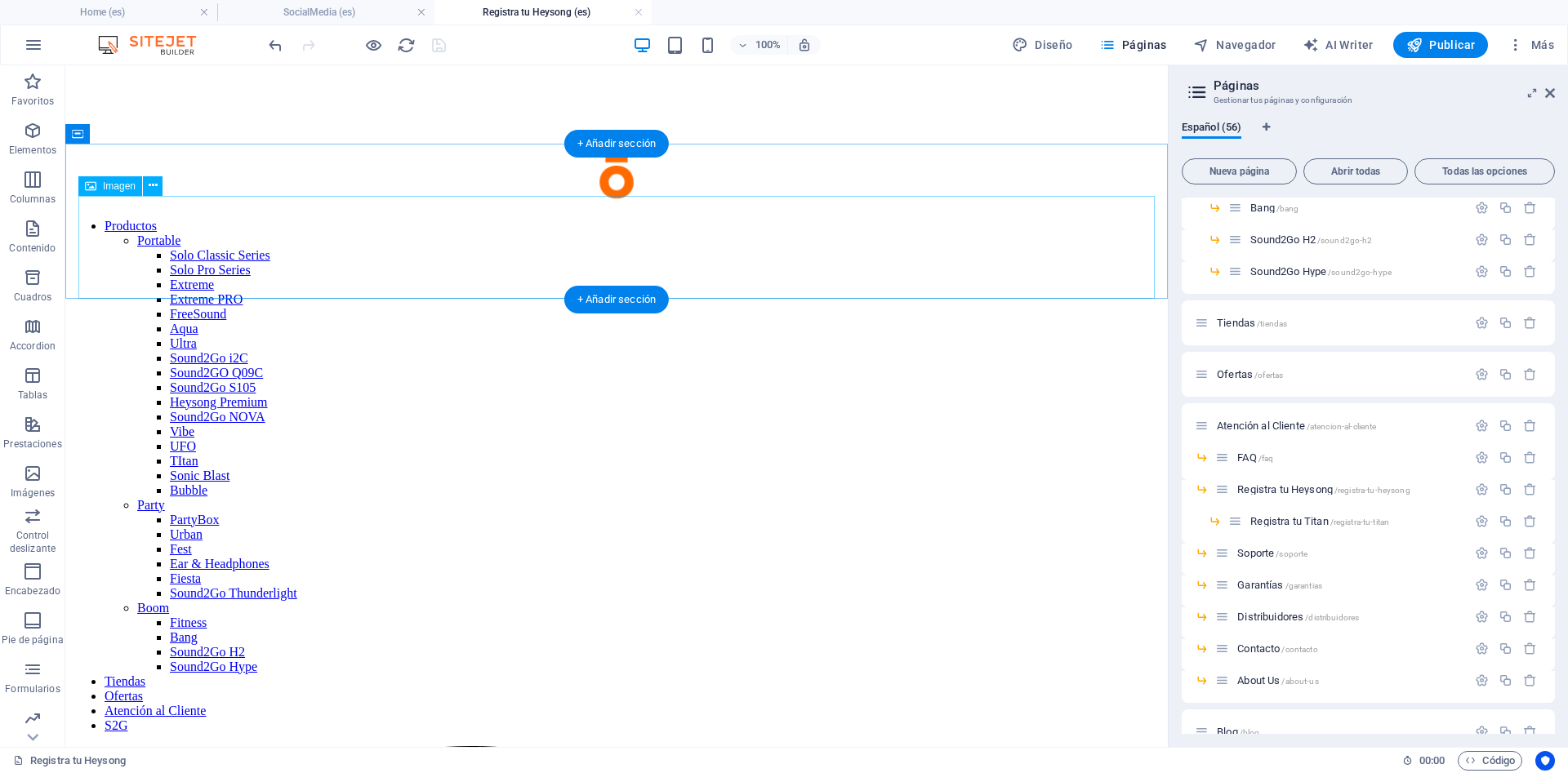
click at [105, 186] on span "Imagen" at bounding box center [119, 186] width 32 height 10
click at [150, 187] on icon at bounding box center [152, 185] width 9 height 17
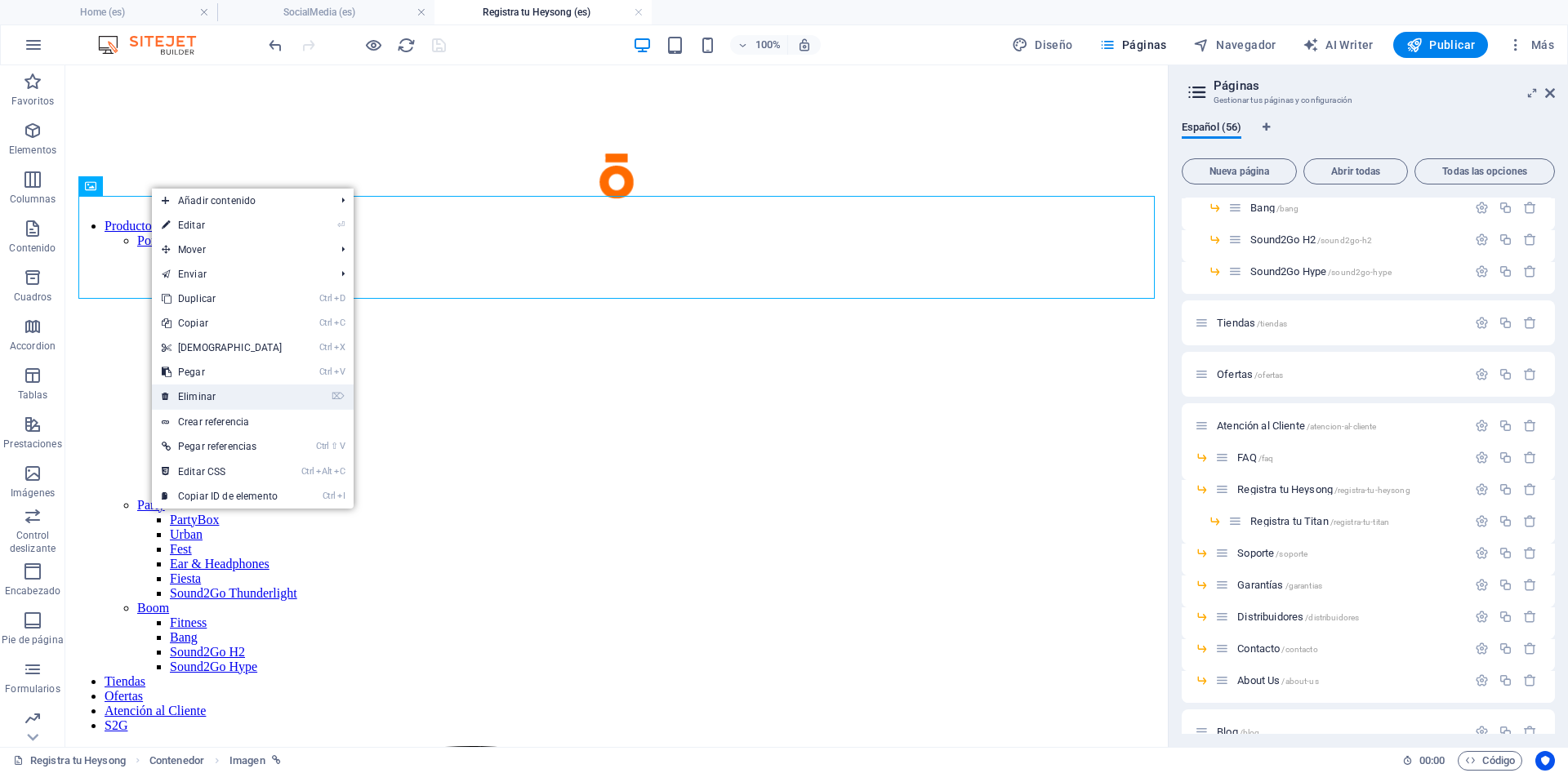
click at [242, 399] on link "⌦ Eliminar" at bounding box center [223, 396] width 141 height 25
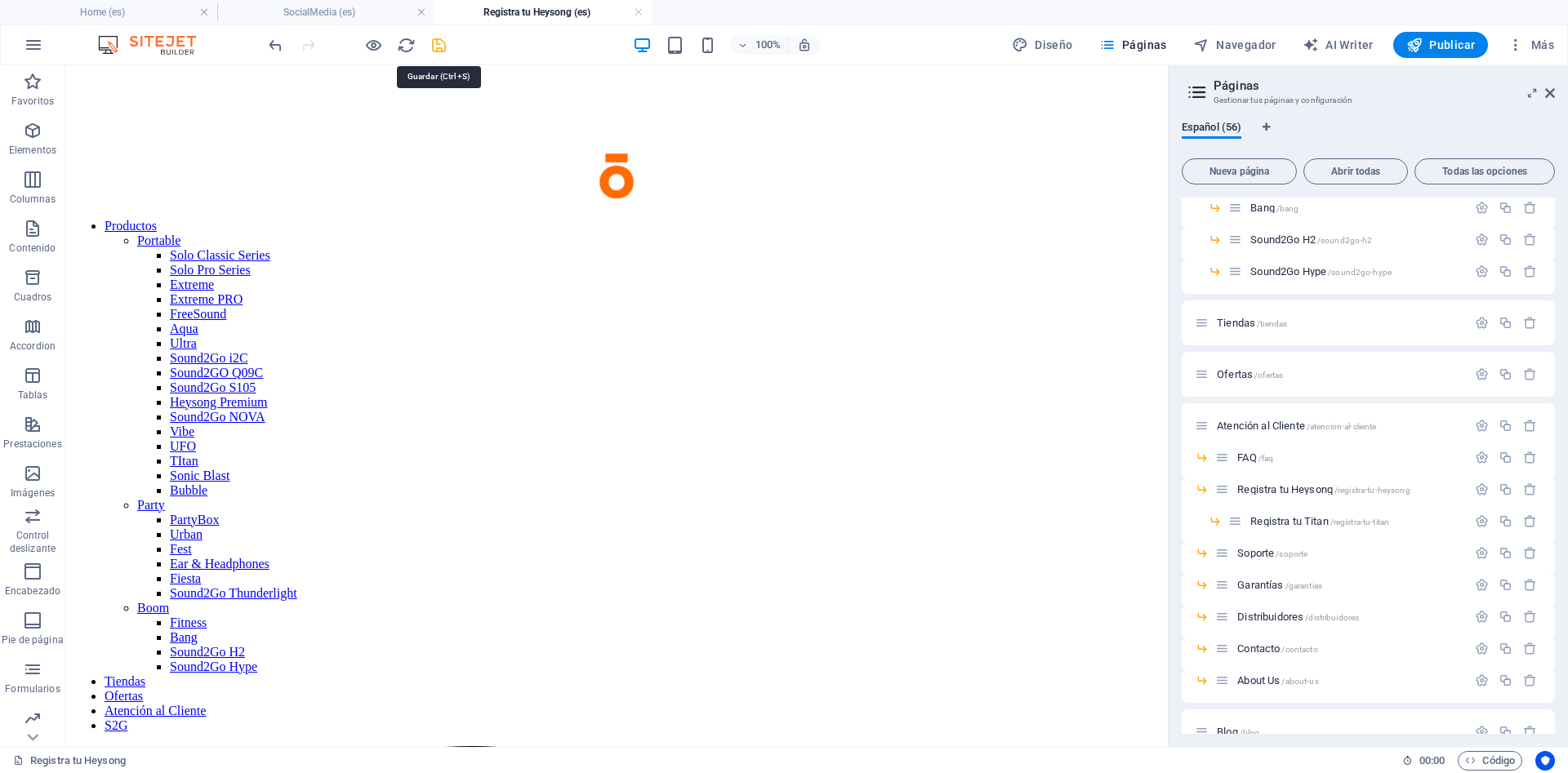
click at [446, 49] on icon "save" at bounding box center [439, 46] width 19 height 19
checkbox input "false"
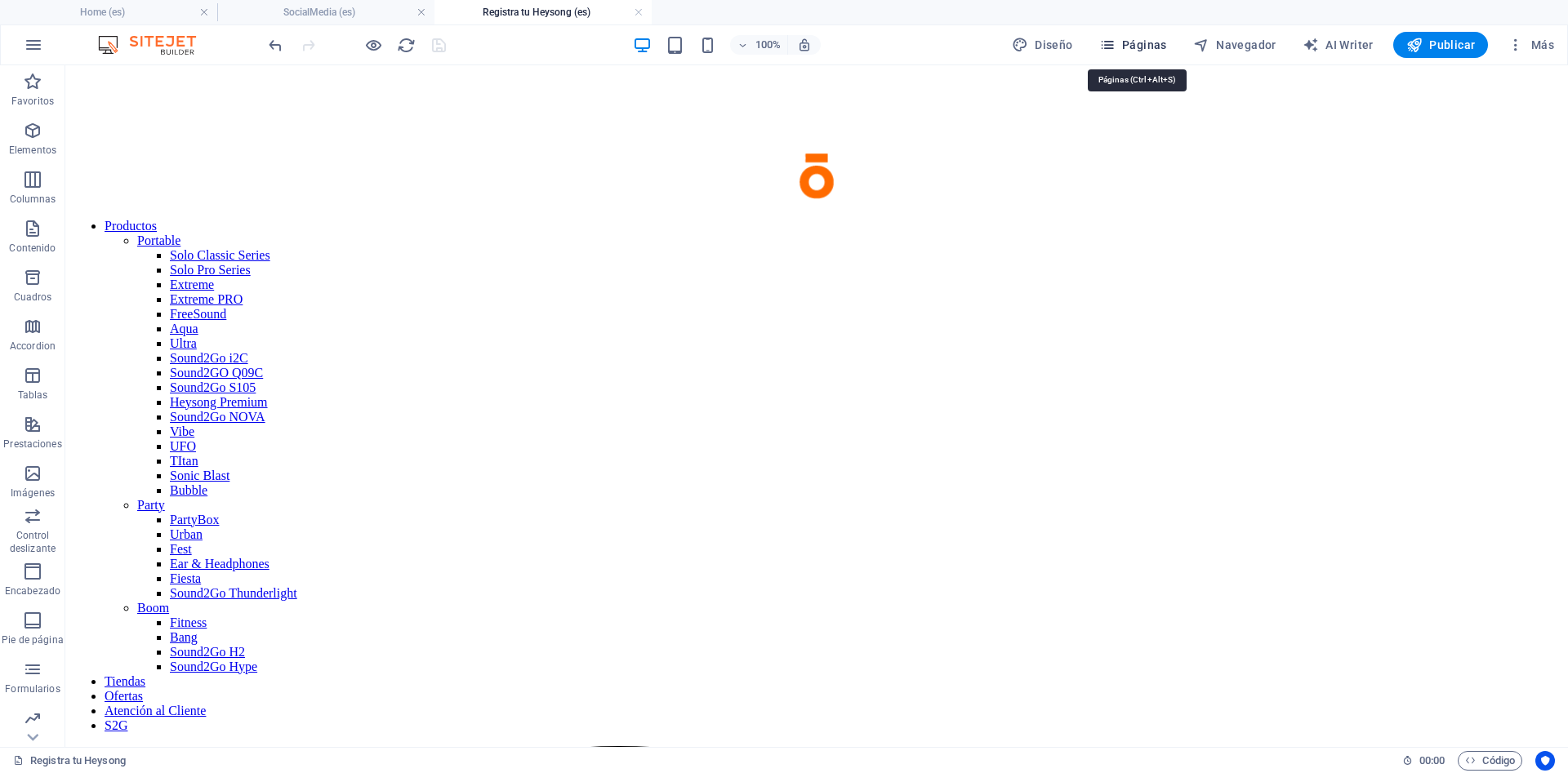
click at [1130, 52] on span "Páginas" at bounding box center [1132, 45] width 68 height 16
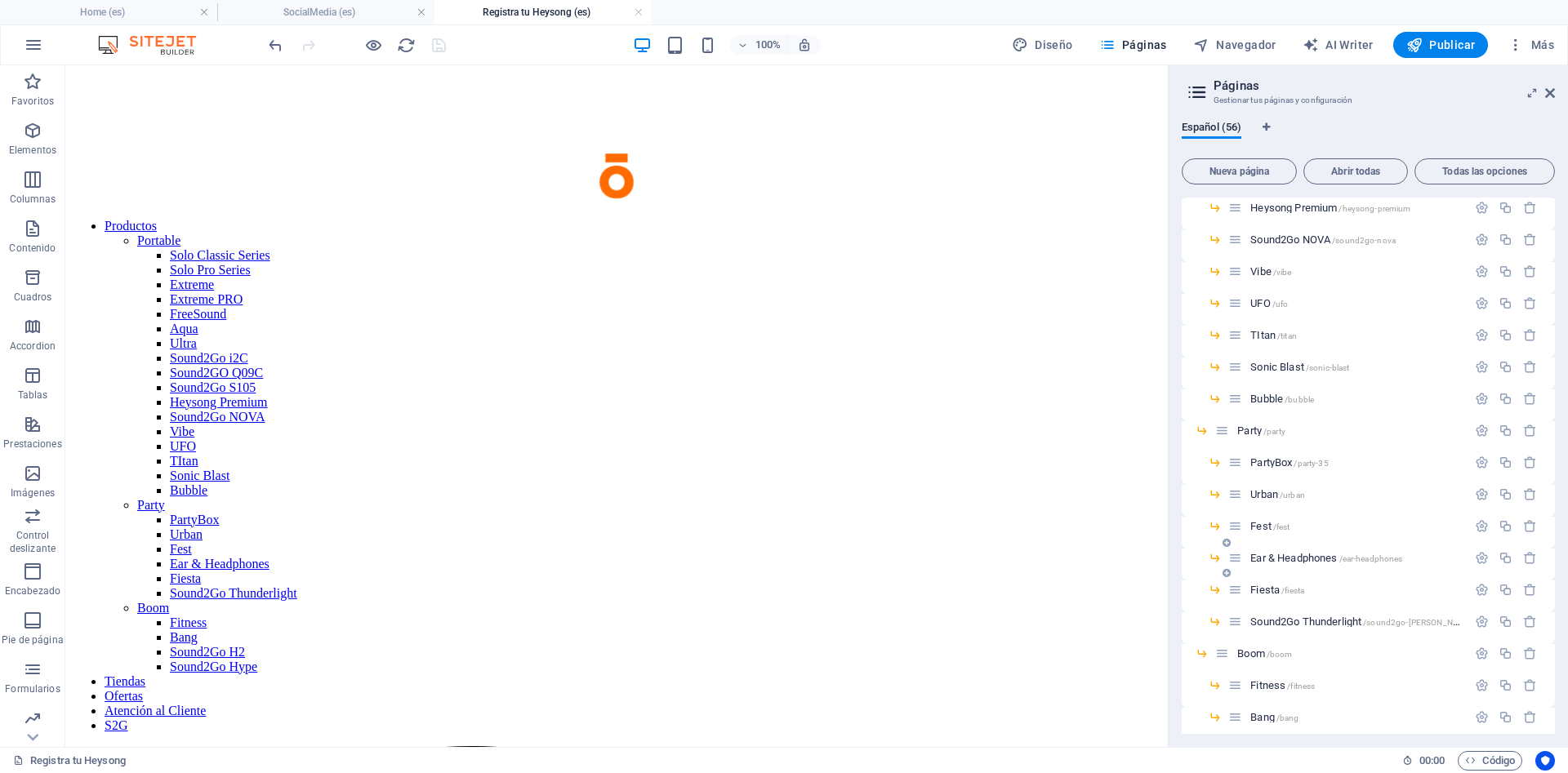
scroll to position [514, 0]
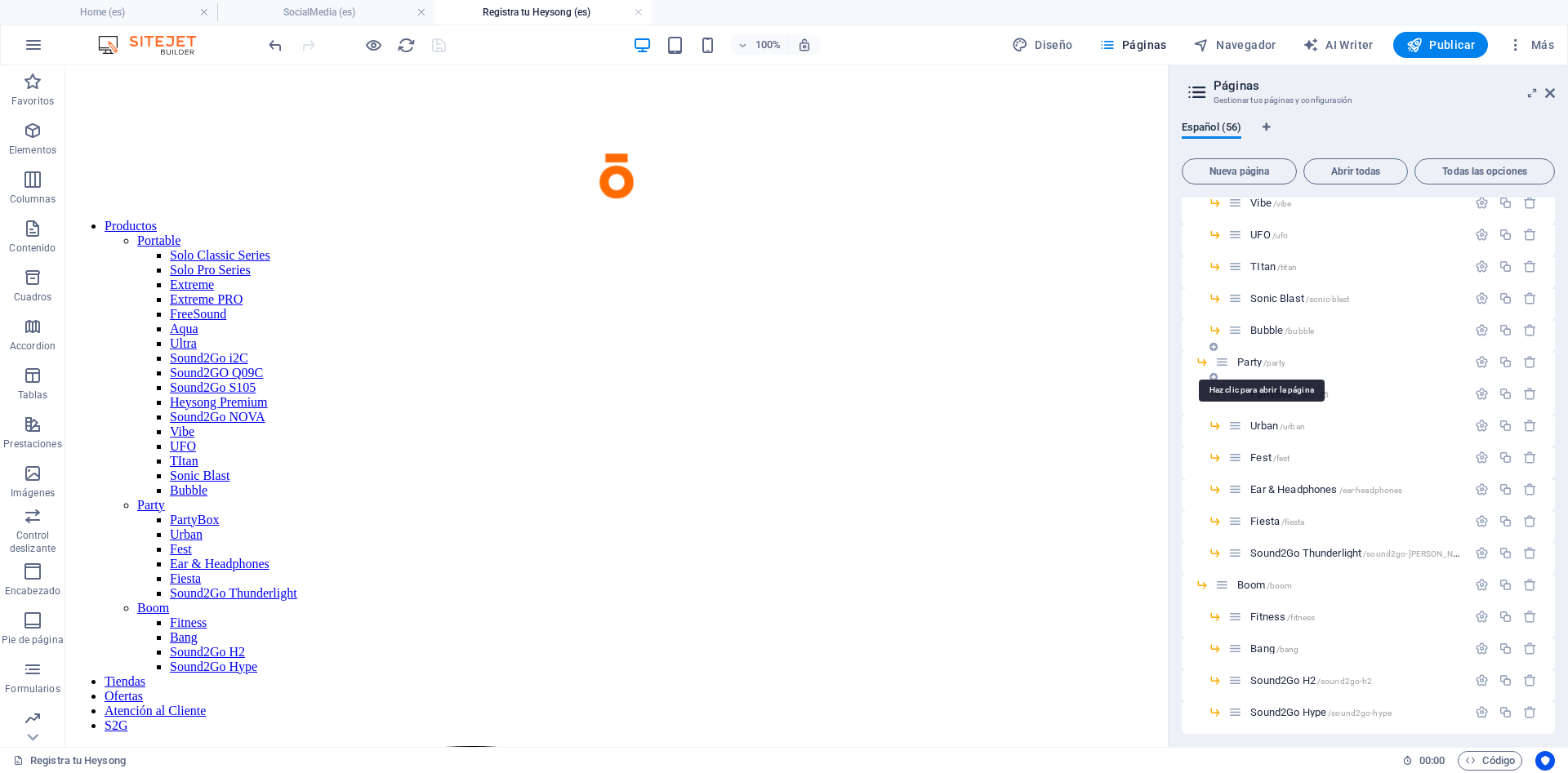
click at [1253, 361] on span "Party /party" at bounding box center [1261, 361] width 48 height 12
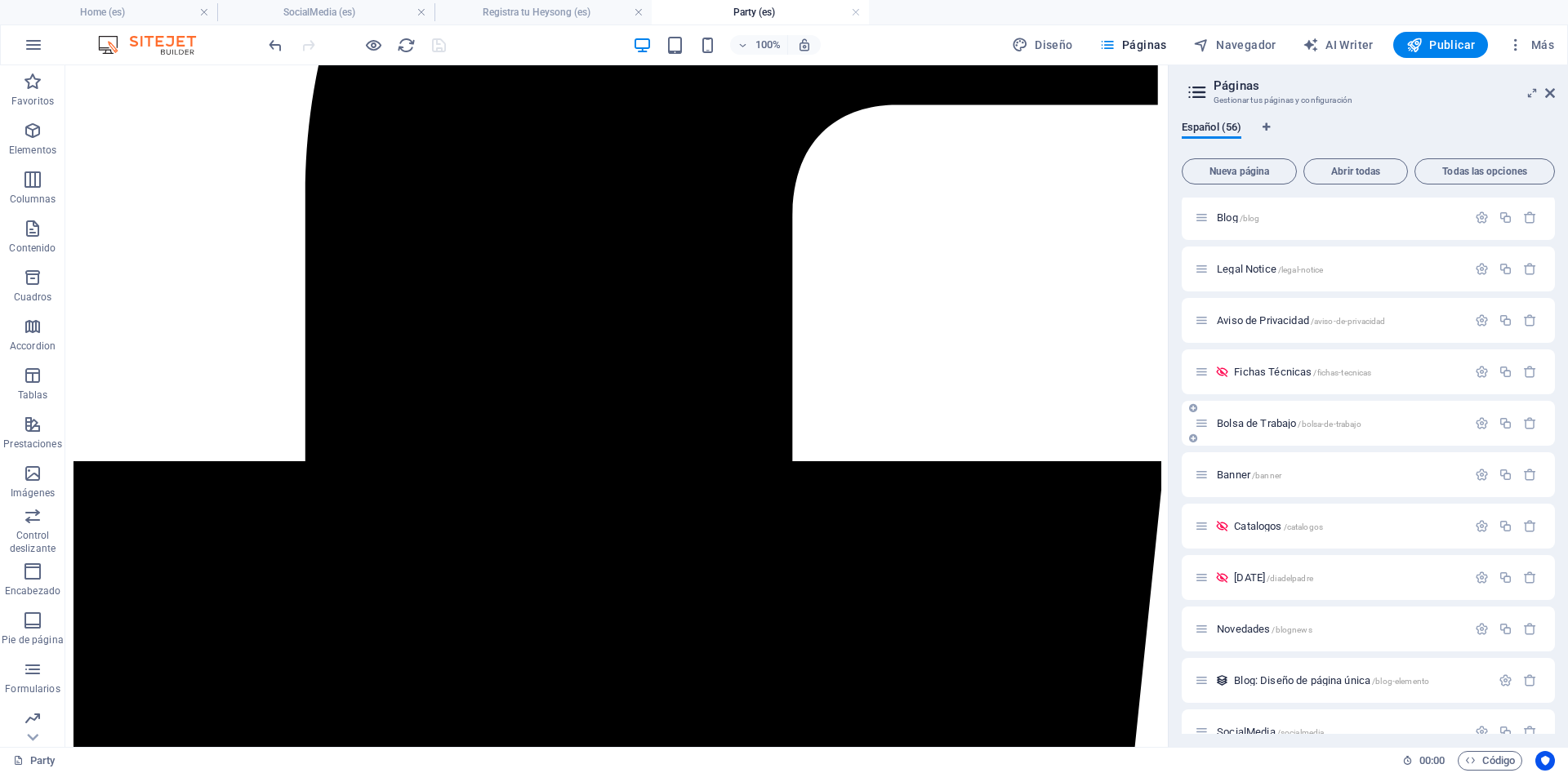
scroll to position [1599, 0]
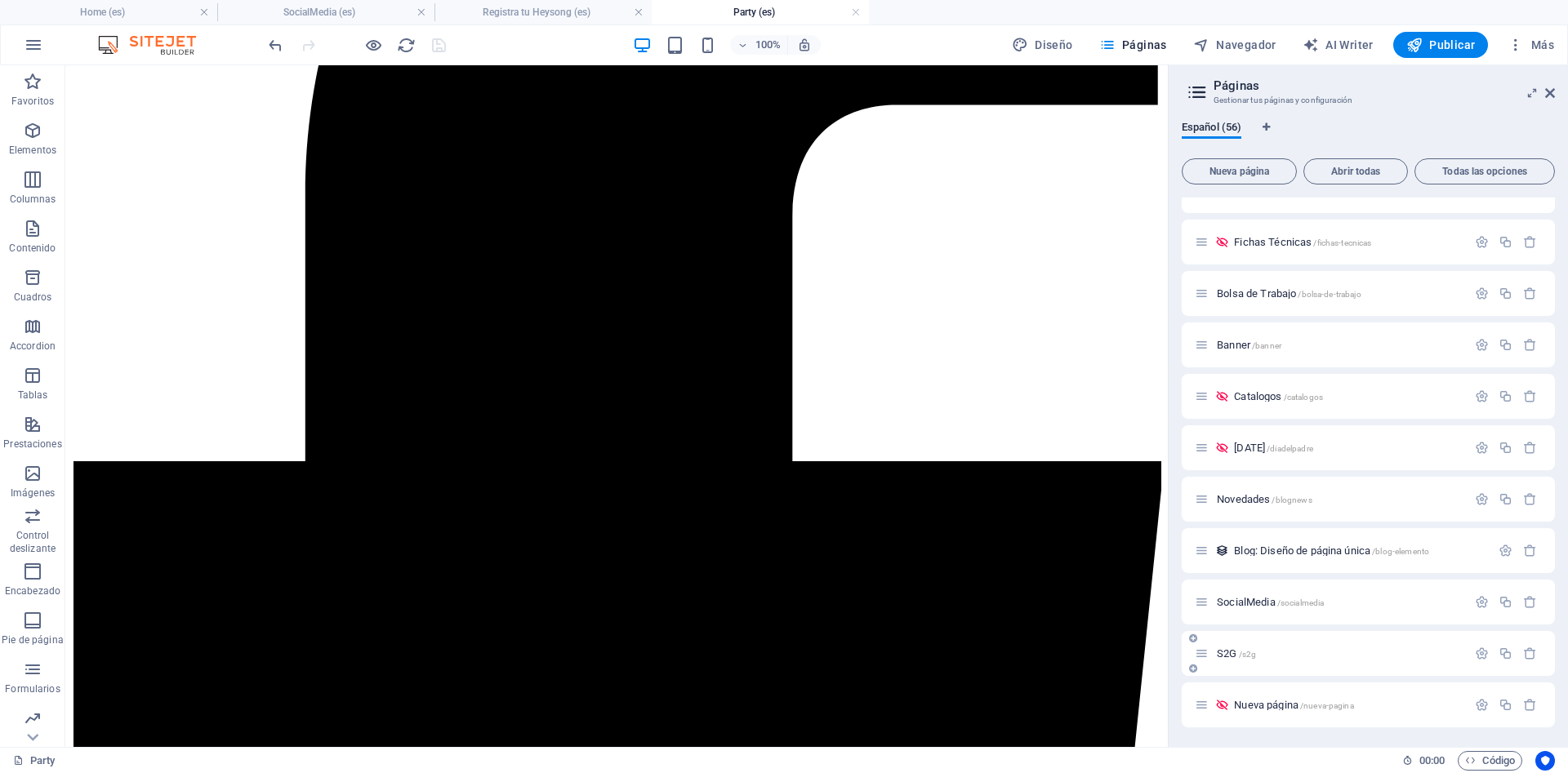
click at [1233, 658] on span "S2G /s2g" at bounding box center [1235, 653] width 39 height 12
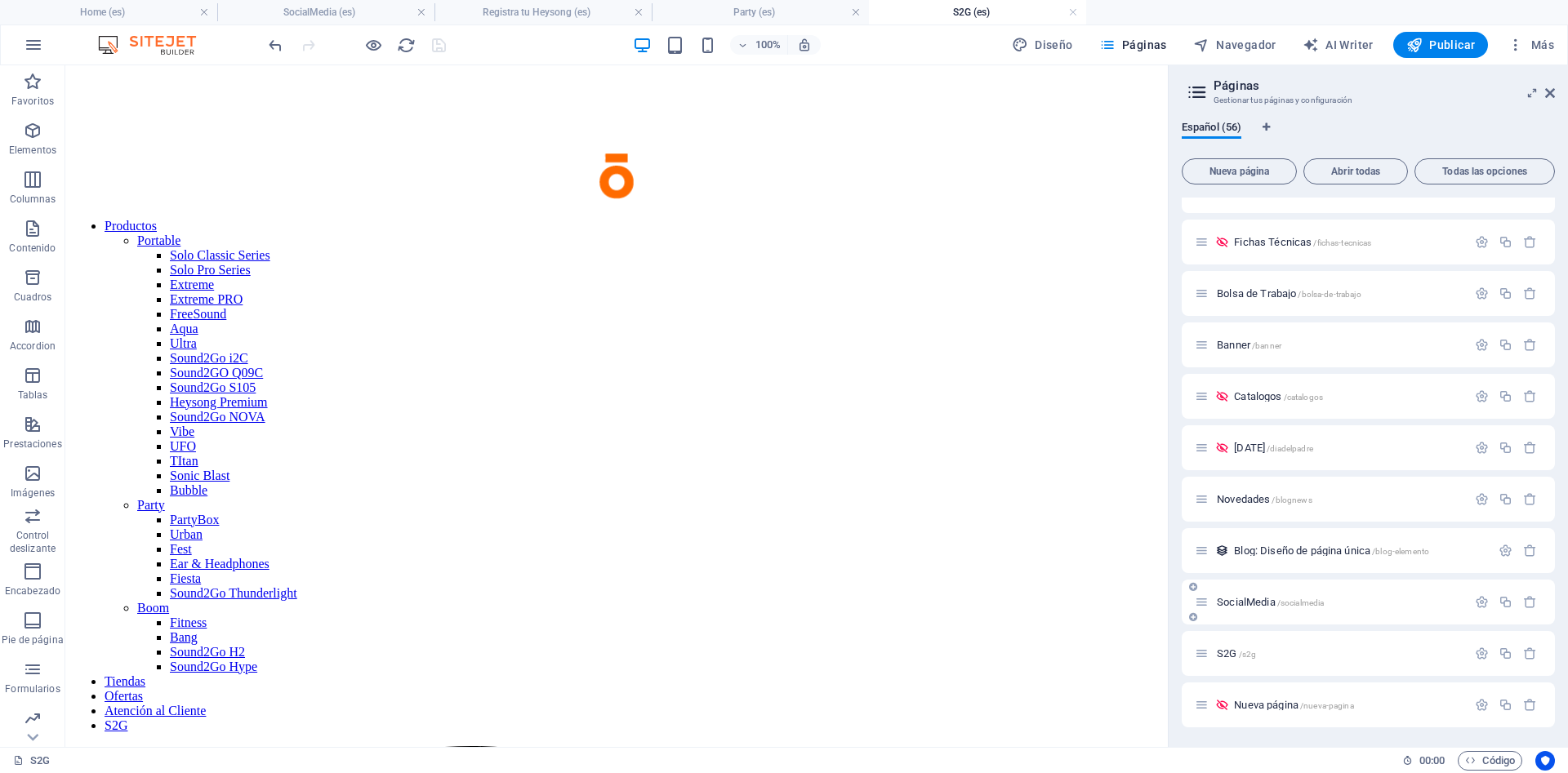
click at [1256, 607] on span "SocialMedia /socialmedia" at bounding box center [1269, 602] width 106 height 12
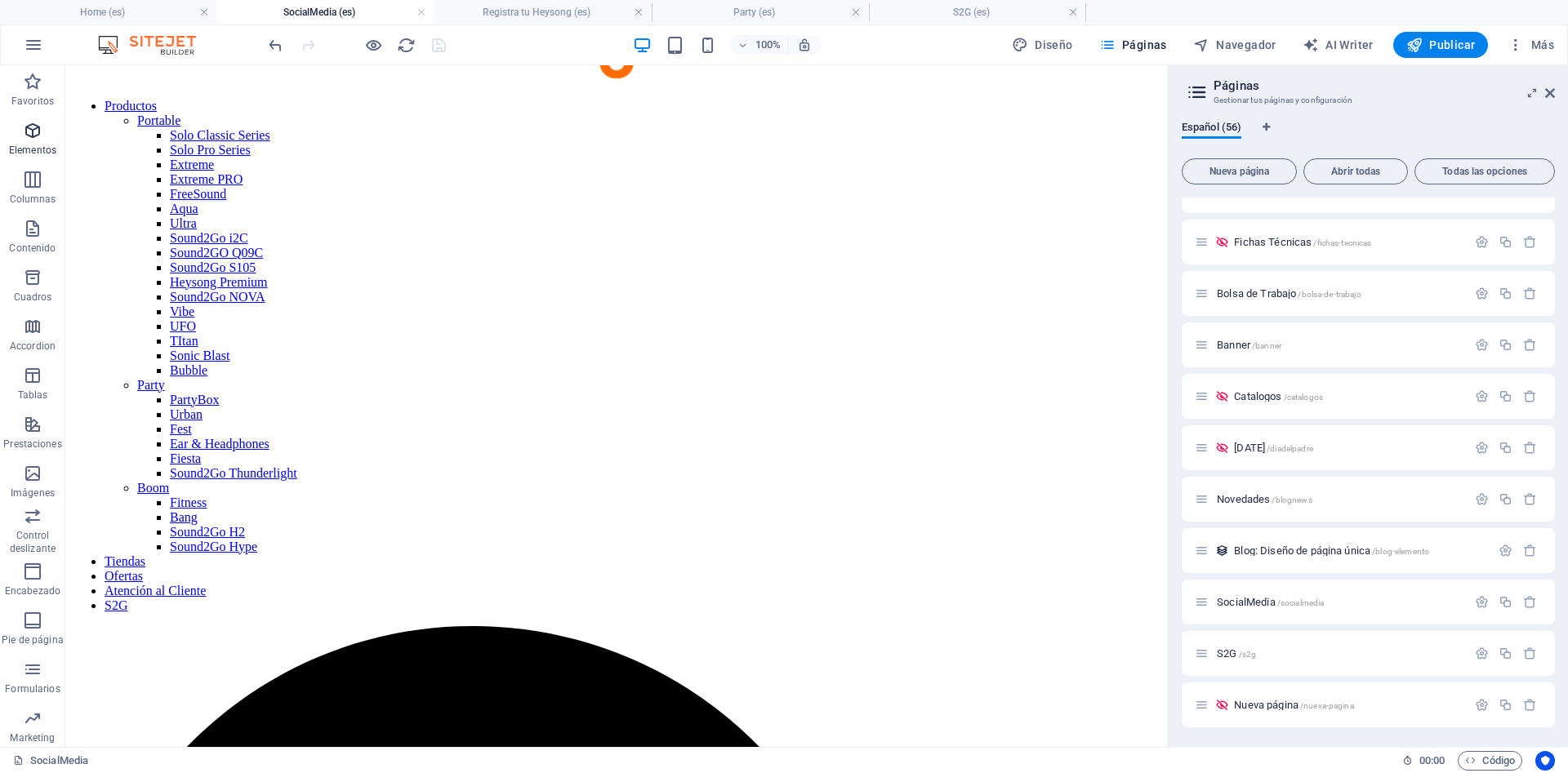
click at [31, 144] on p "Elementos" at bounding box center [32, 150] width 48 height 13
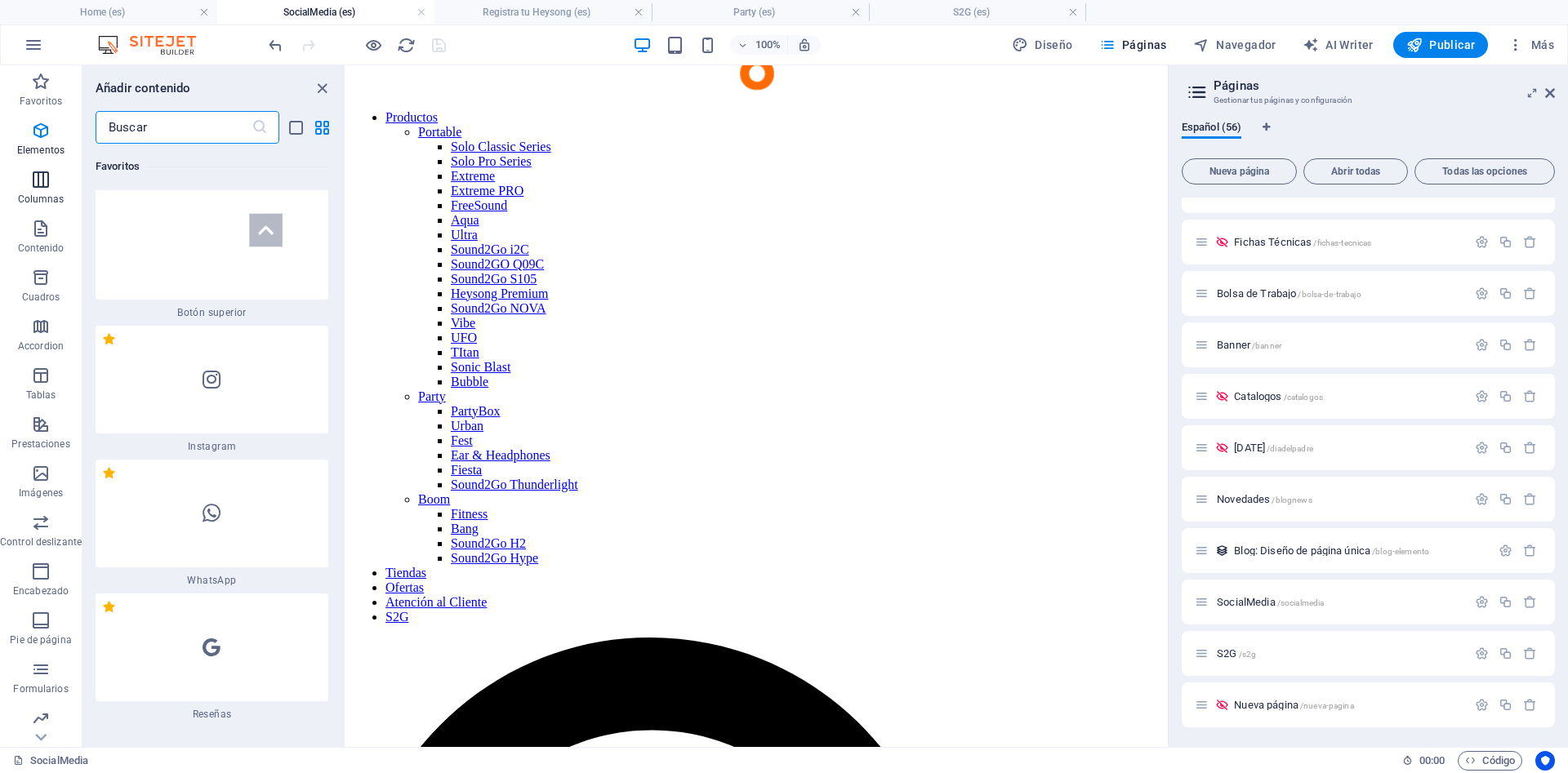
scroll to position [709, 0]
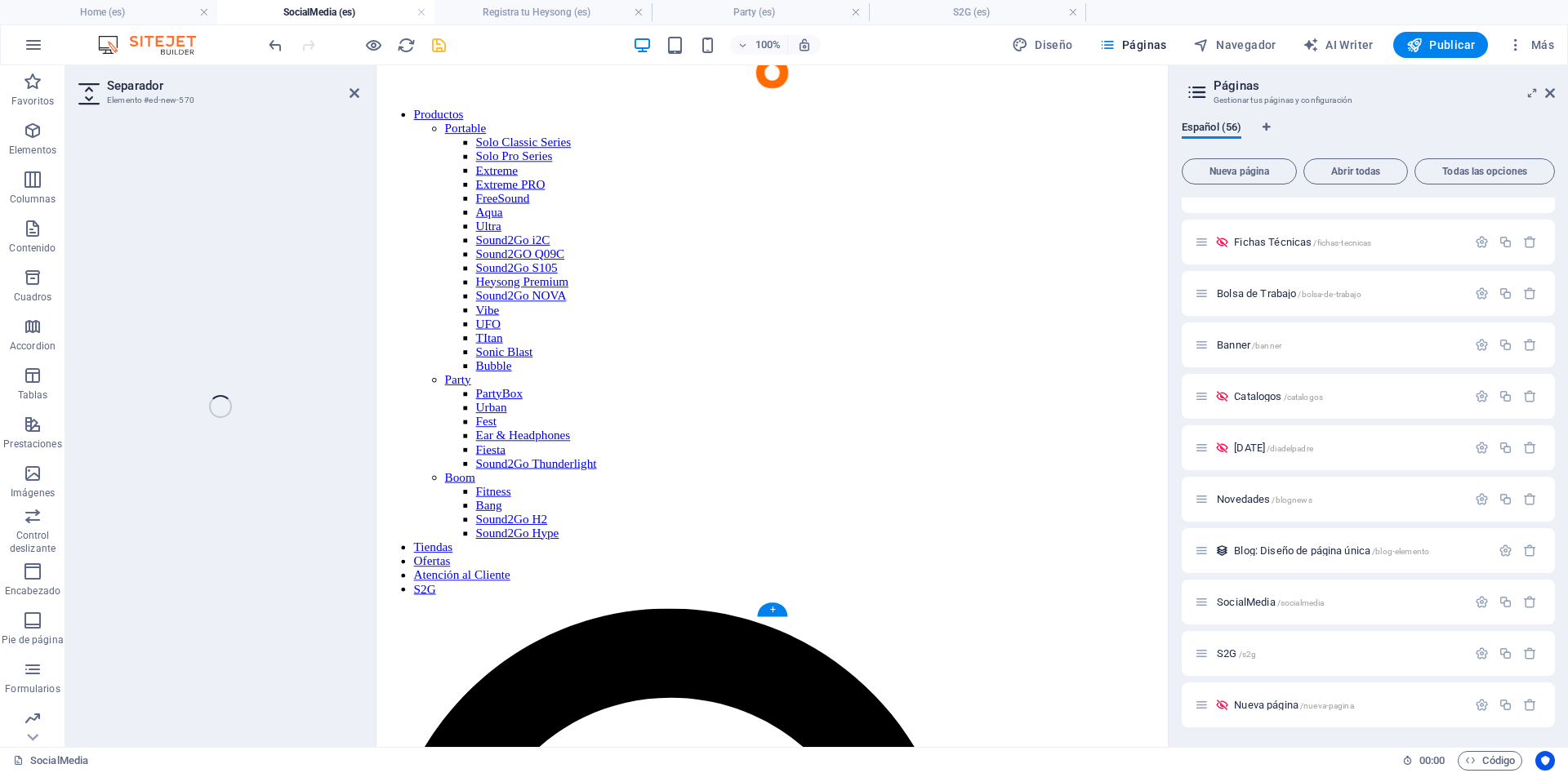
select select "px"
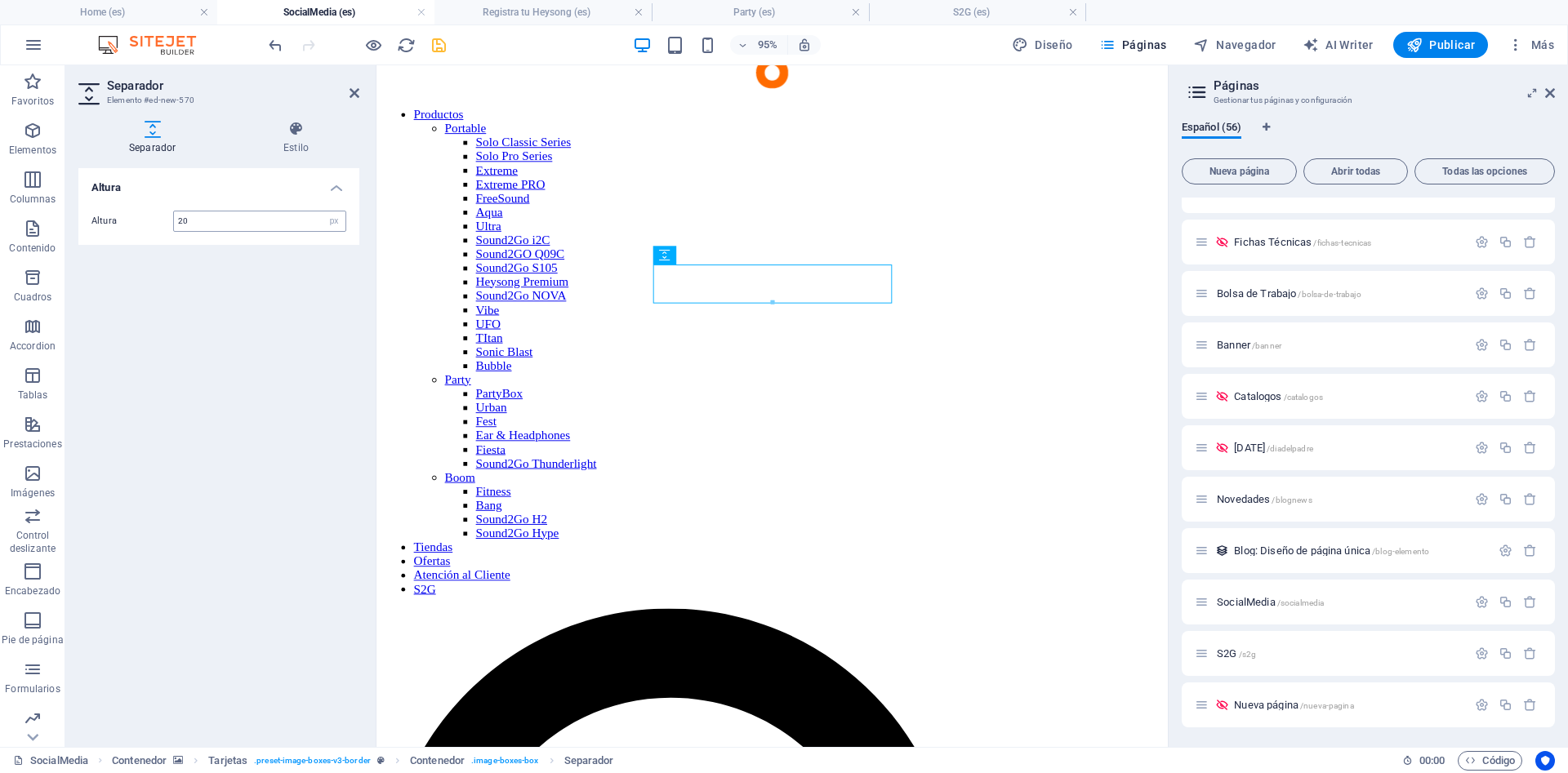
type input "20"
click at [432, 43] on icon "save" at bounding box center [439, 46] width 19 height 19
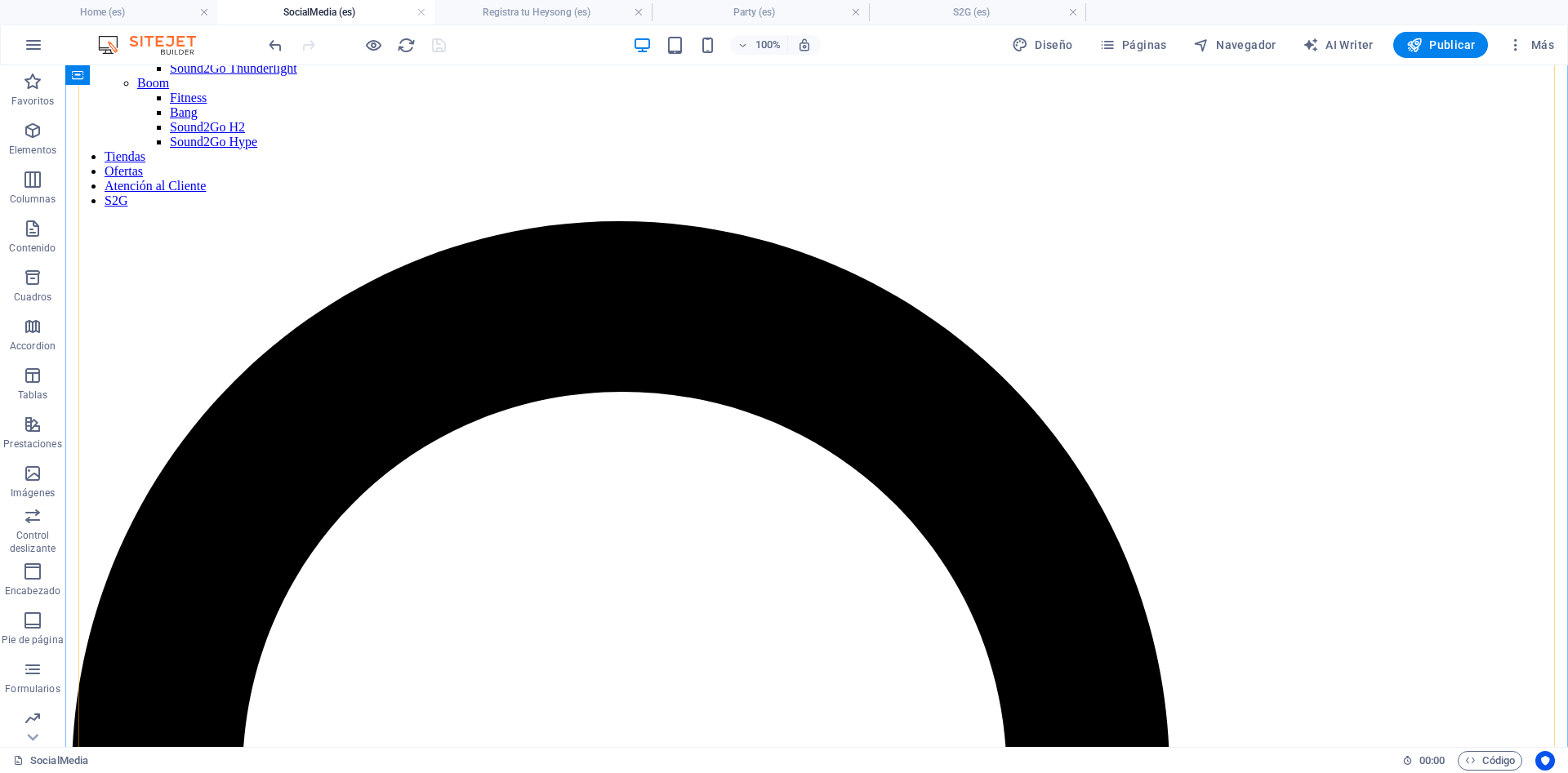
scroll to position [538, 0]
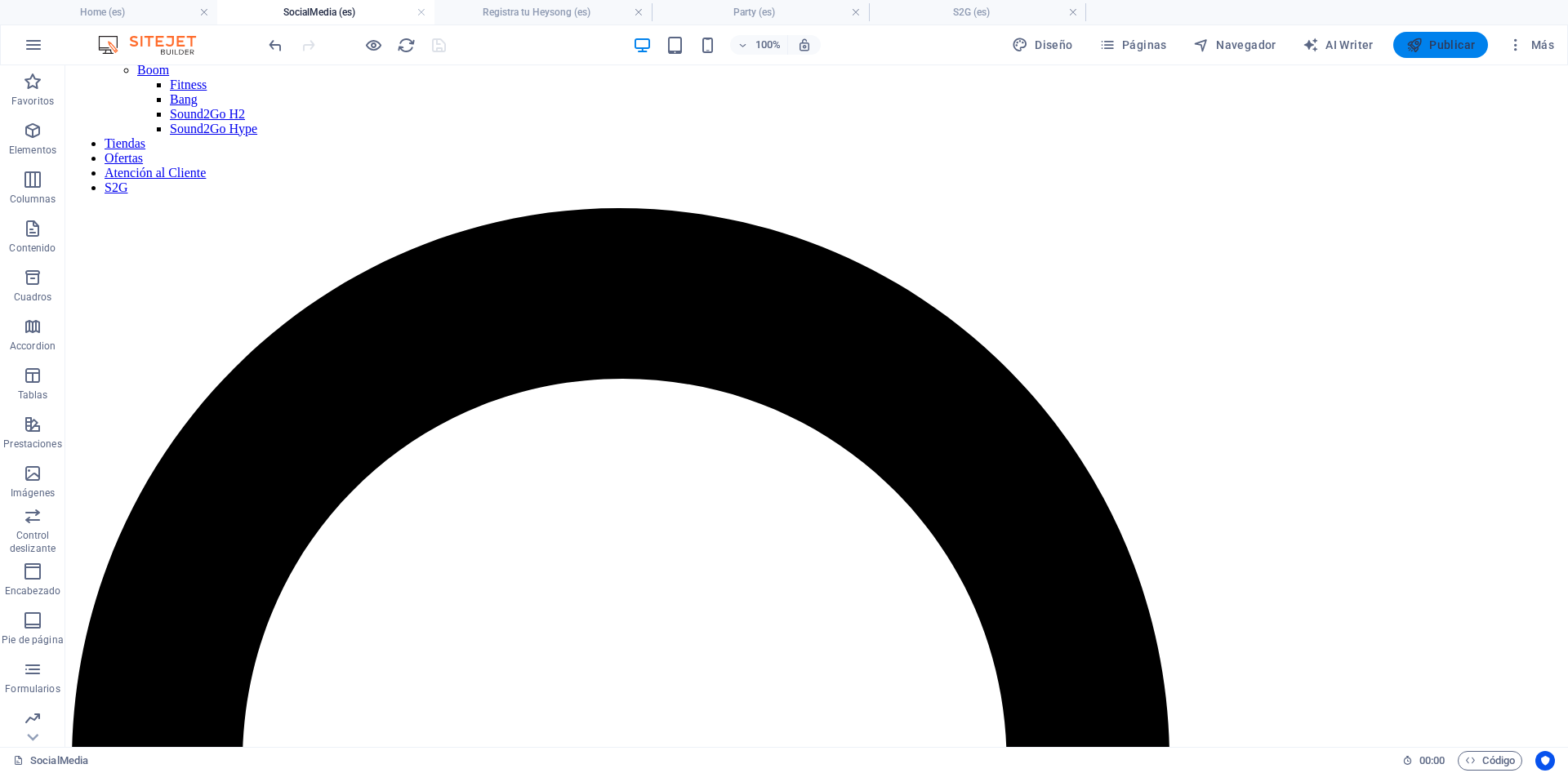
click at [1438, 43] on span "Publicar" at bounding box center [1441, 45] width 69 height 16
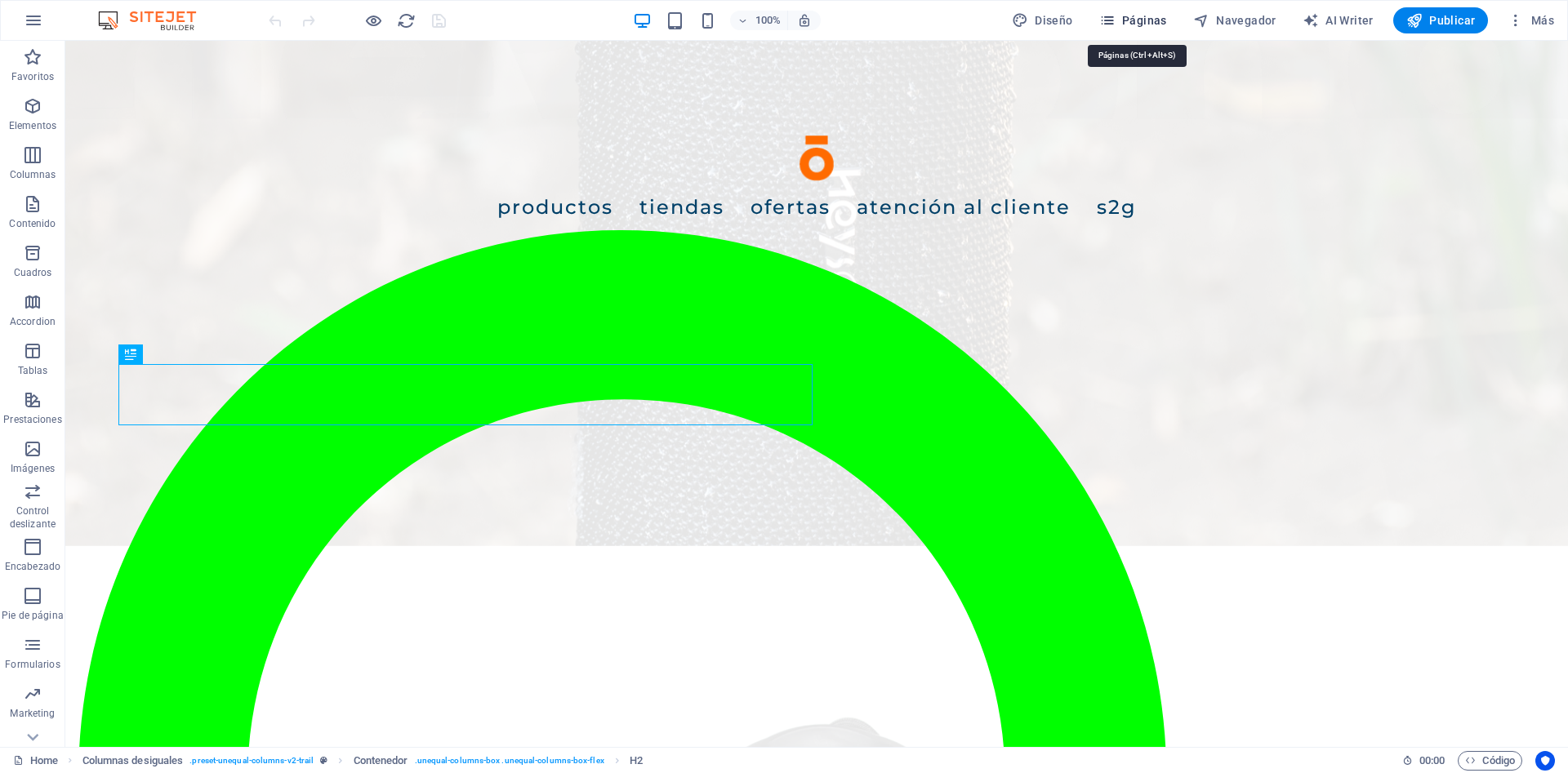
click at [1144, 20] on span "Páginas" at bounding box center [1132, 20] width 68 height 16
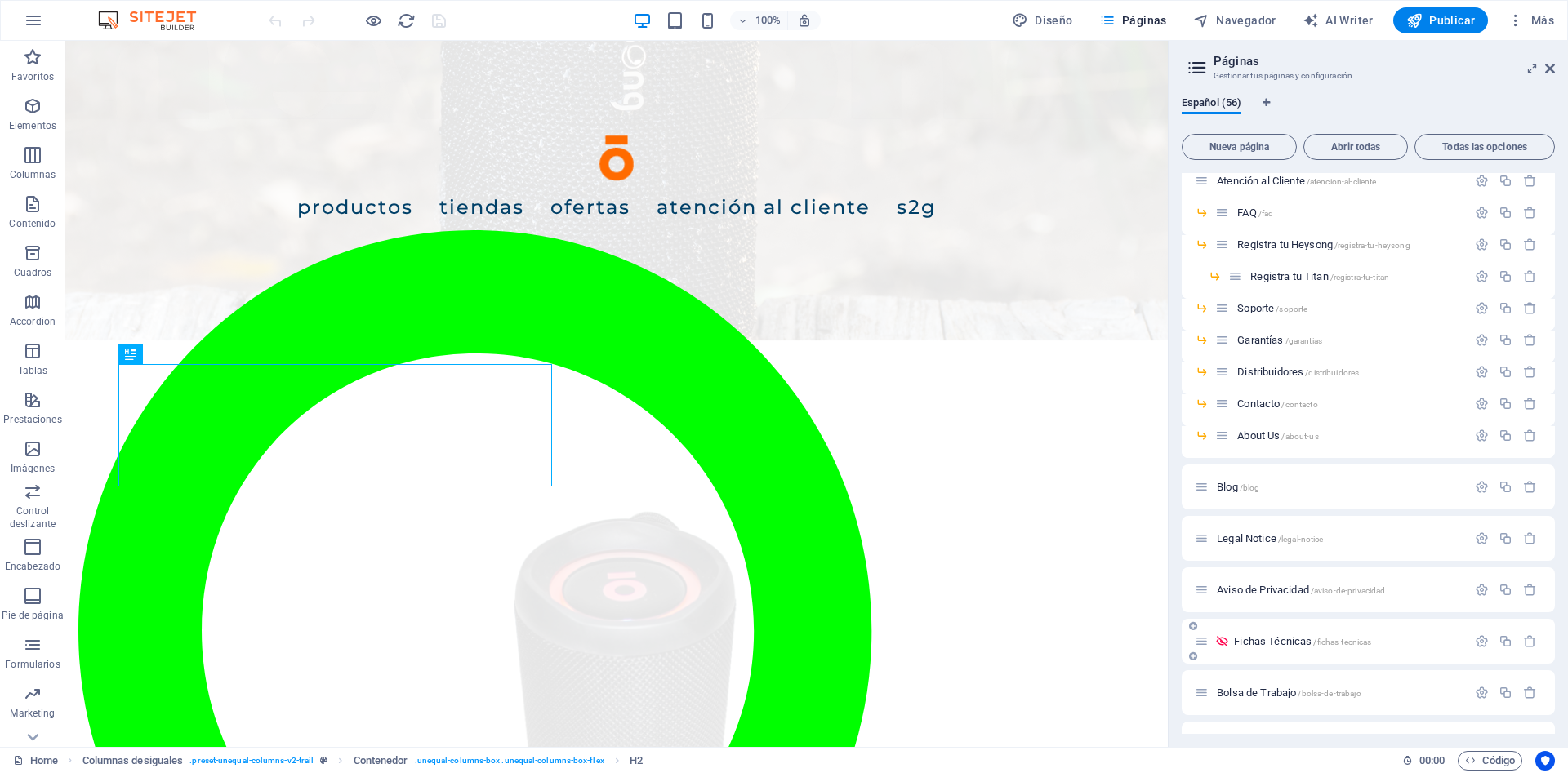
scroll to position [1575, 0]
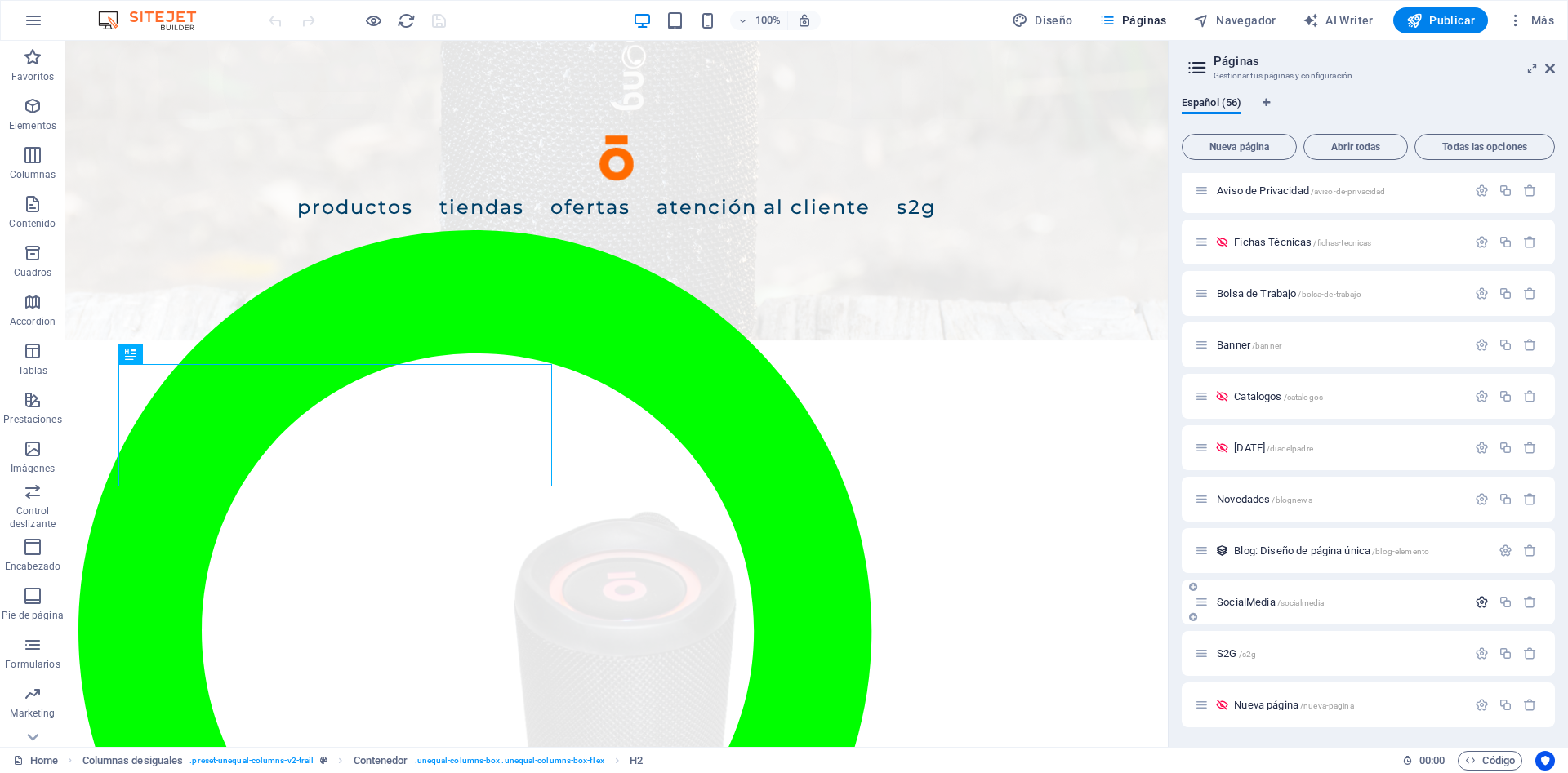
click at [1485, 603] on icon "button" at bounding box center [1481, 602] width 14 height 14
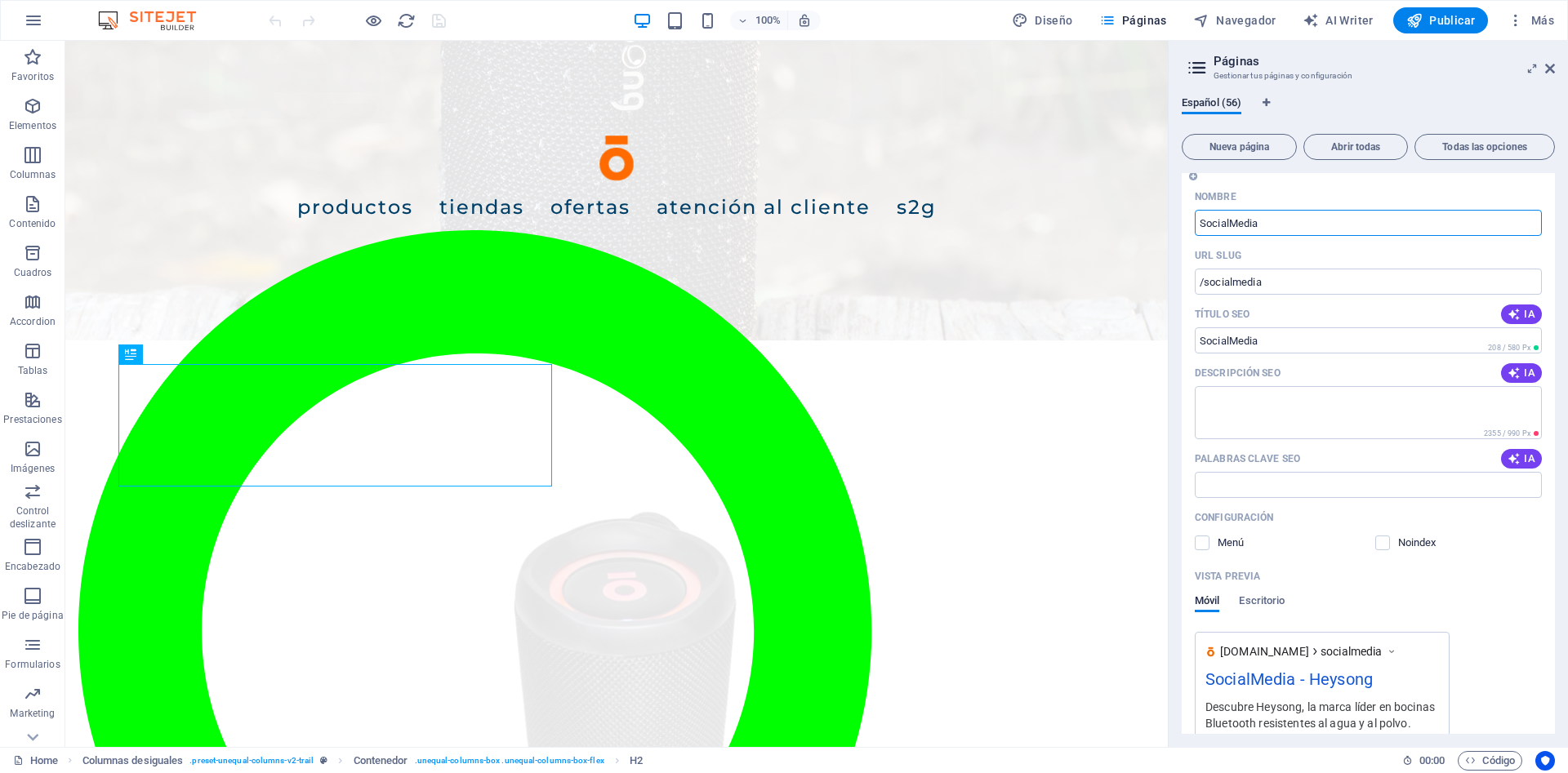
scroll to position [2089, 0]
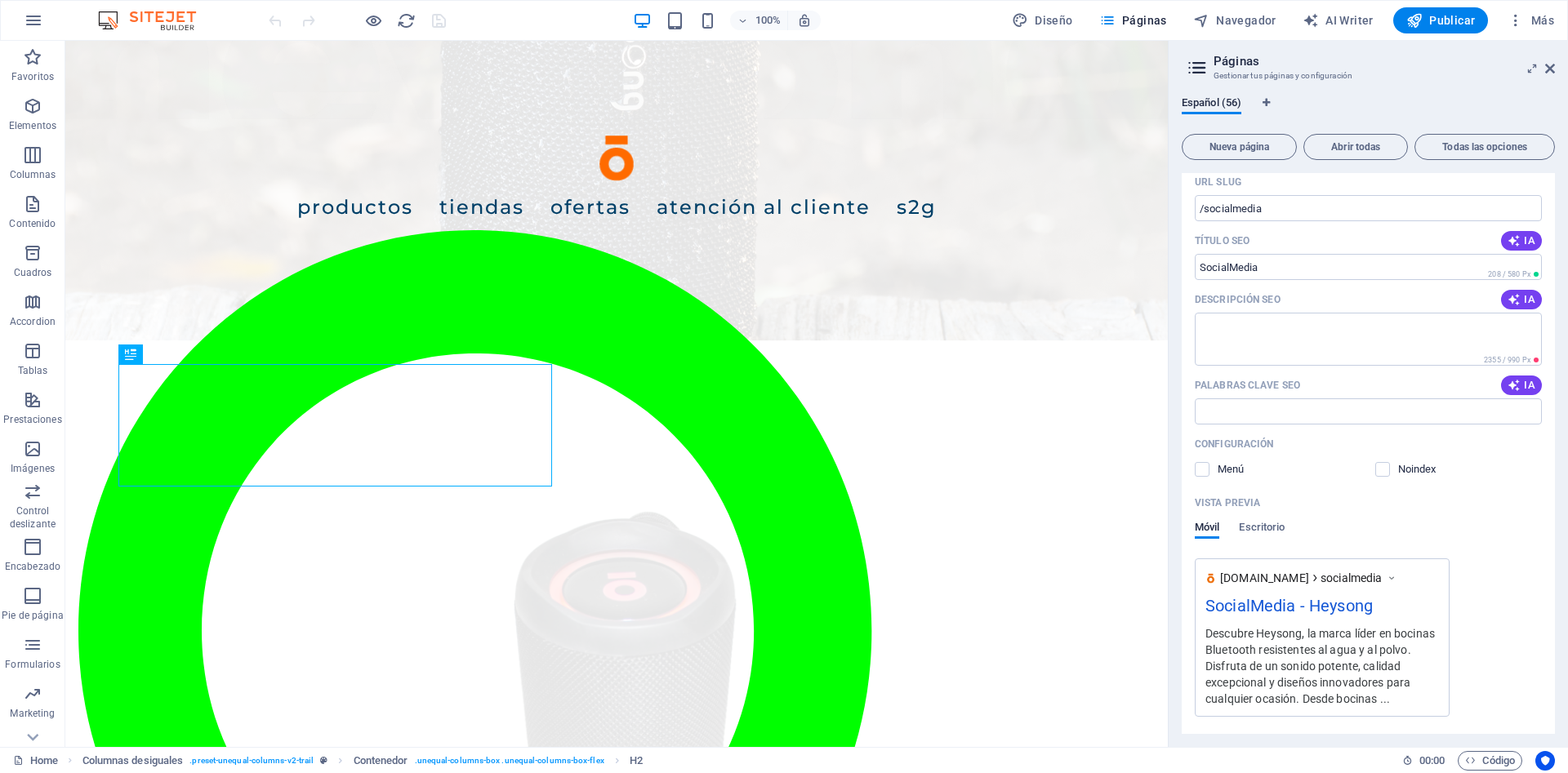
click at [1208, 621] on div "SocialMedia - Heysong" at bounding box center [1322, 609] width 234 height 31
click at [1290, 566] on div "[DOMAIN_NAME] socialmedia SocialMedia - Heysong [PERSON_NAME], la marca líder e…" at bounding box center [1322, 637] width 255 height 159
click at [1306, 577] on span "[DOMAIN_NAME]" at bounding box center [1265, 577] width 89 height 16
drag, startPoint x: 1284, startPoint y: 213, endPoint x: 1205, endPoint y: 205, distance: 79.4
click at [1205, 205] on input "/socialmedia" at bounding box center [1367, 207] width 347 height 26
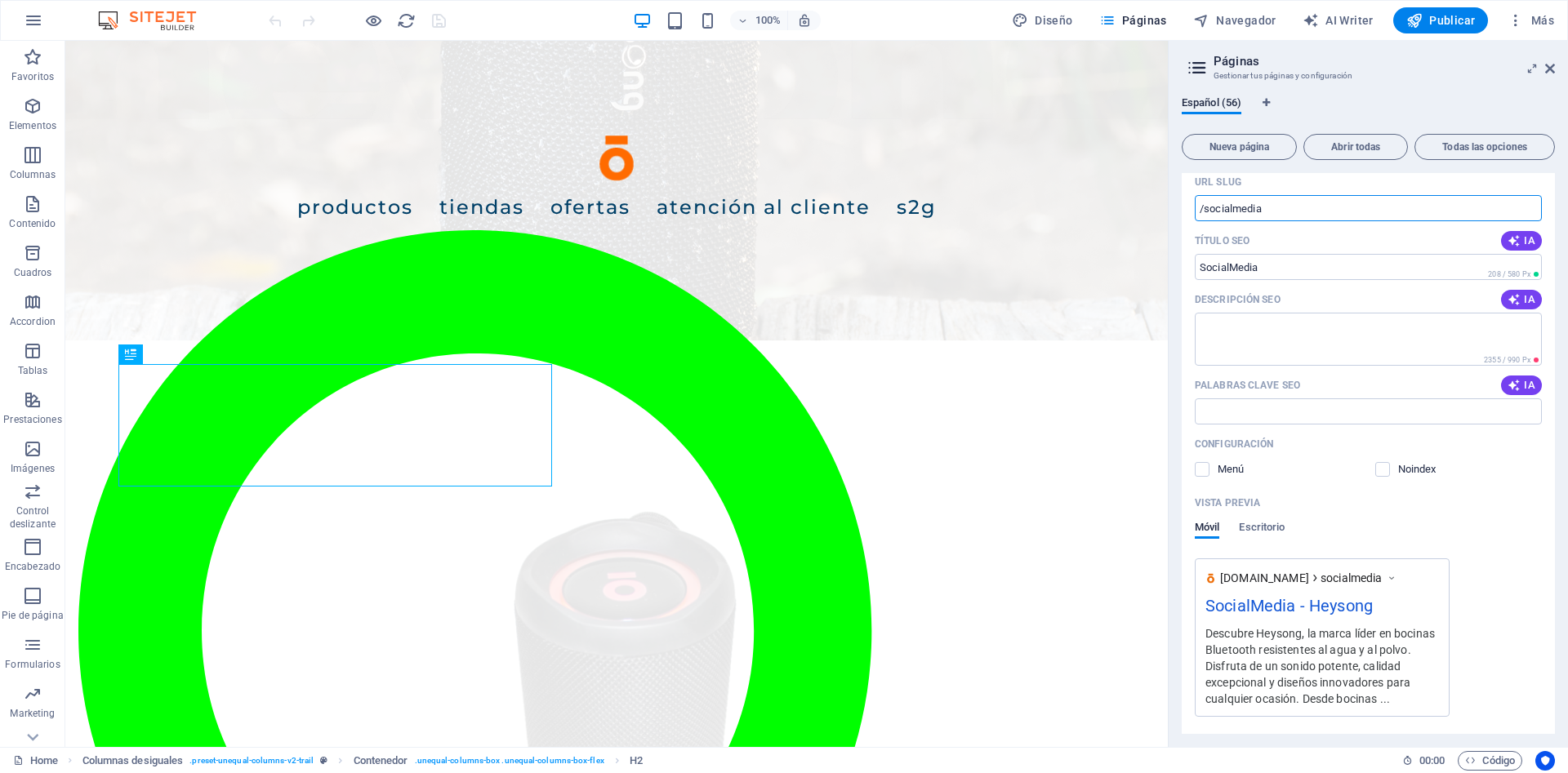
click at [1314, 204] on input "/socialmedia" at bounding box center [1367, 207] width 347 height 26
click at [1397, 569] on div "[DOMAIN_NAME] socialmedia SocialMedia - Heysong [PERSON_NAME], la marca líder e…" at bounding box center [1322, 637] width 255 height 159
click at [1397, 574] on icon at bounding box center [1391, 577] width 11 height 16
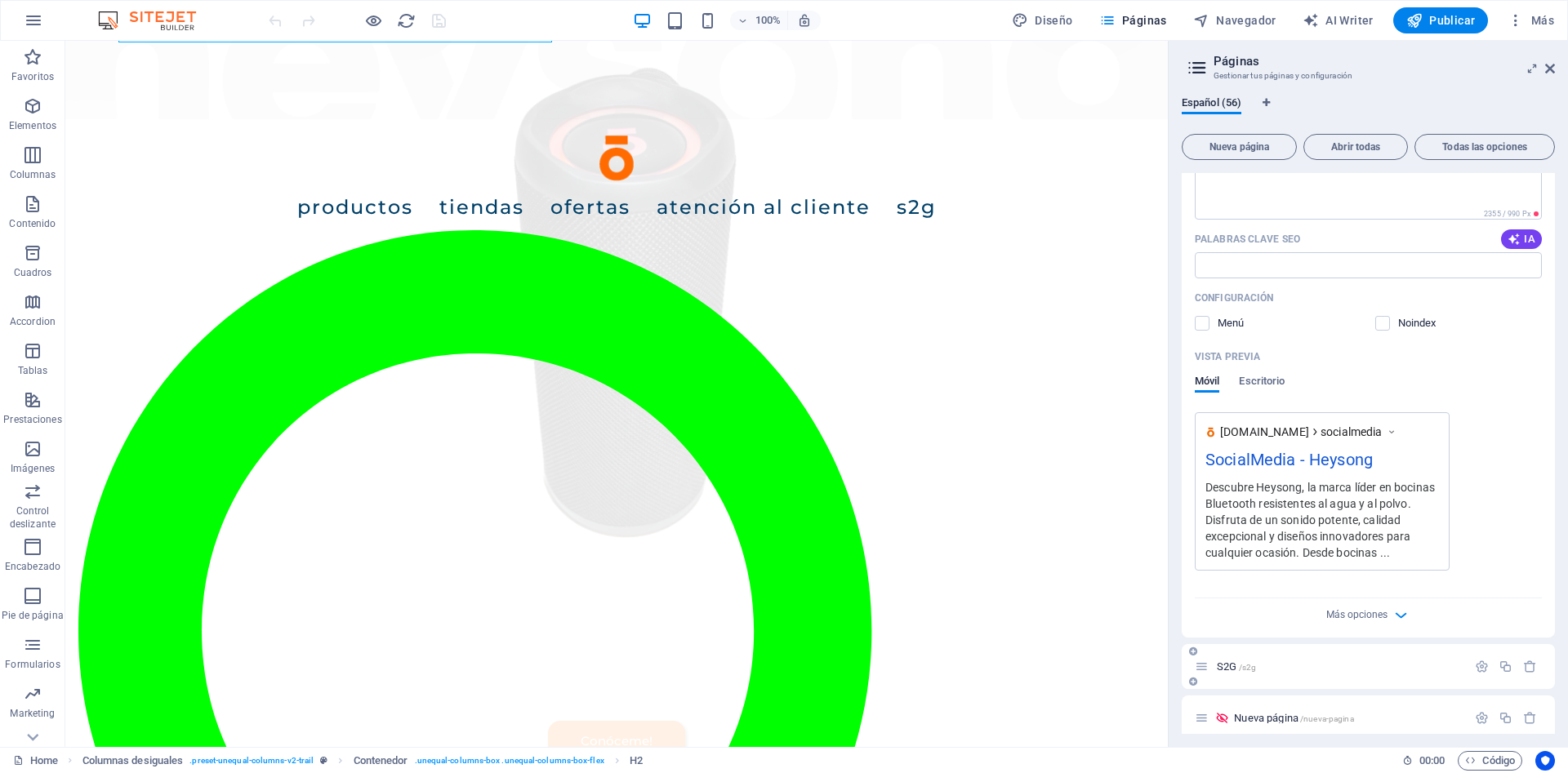
scroll to position [2249, 0]
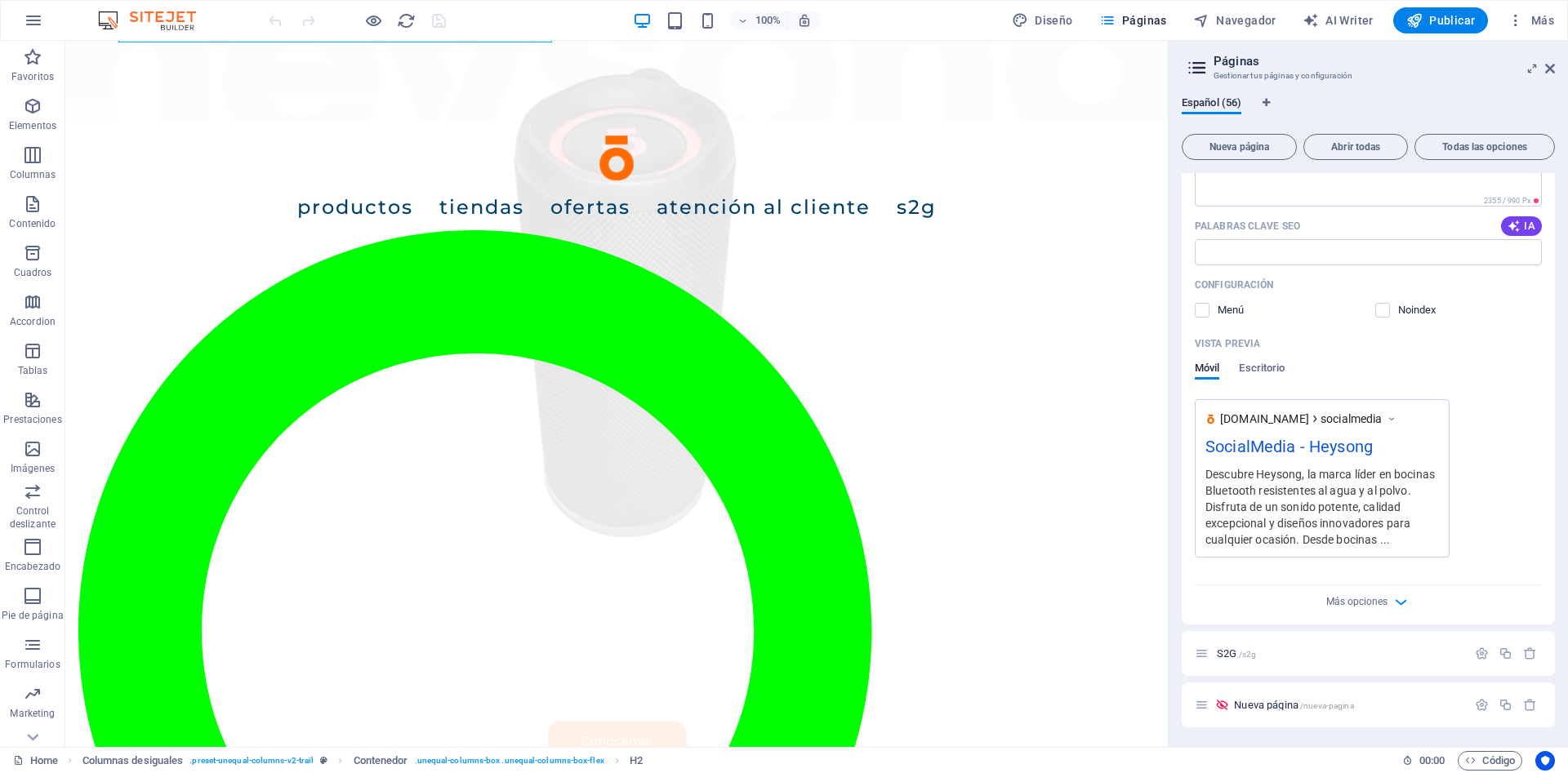
click at [1412, 600] on div "Más opciones" at bounding box center [1367, 598] width 347 height 26
click at [1402, 599] on icon "button" at bounding box center [1401, 602] width 19 height 19
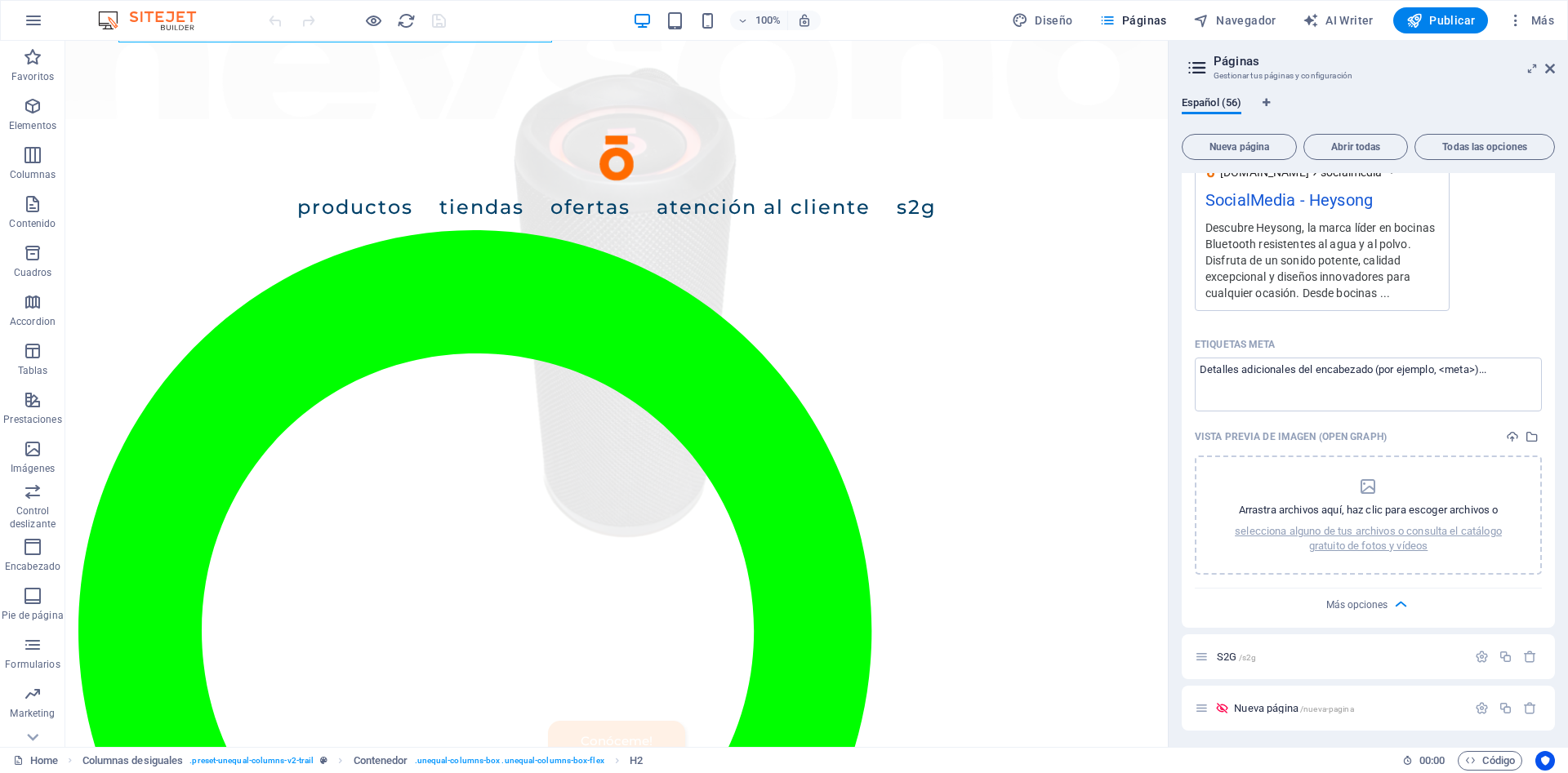
scroll to position [2131, 0]
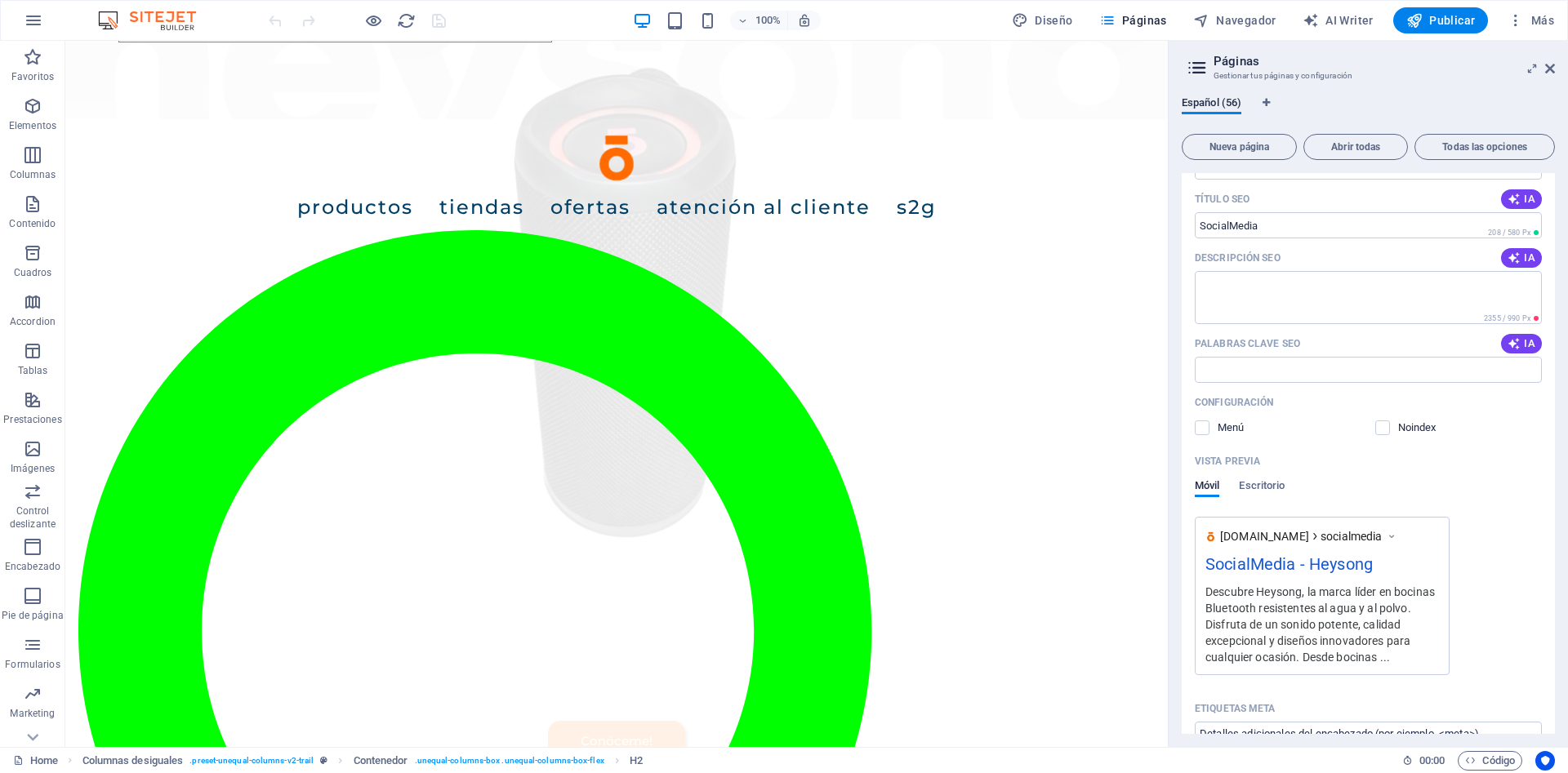
click at [1310, 585] on div "Descubre Heysong, la marca líder en bocinas Bluetooth resistentes al agua y al …" at bounding box center [1322, 624] width 234 height 83
click at [1349, 565] on div "SocialMedia - Heysong" at bounding box center [1322, 567] width 234 height 31
click at [373, 20] on icon "button" at bounding box center [374, 21] width 19 height 19
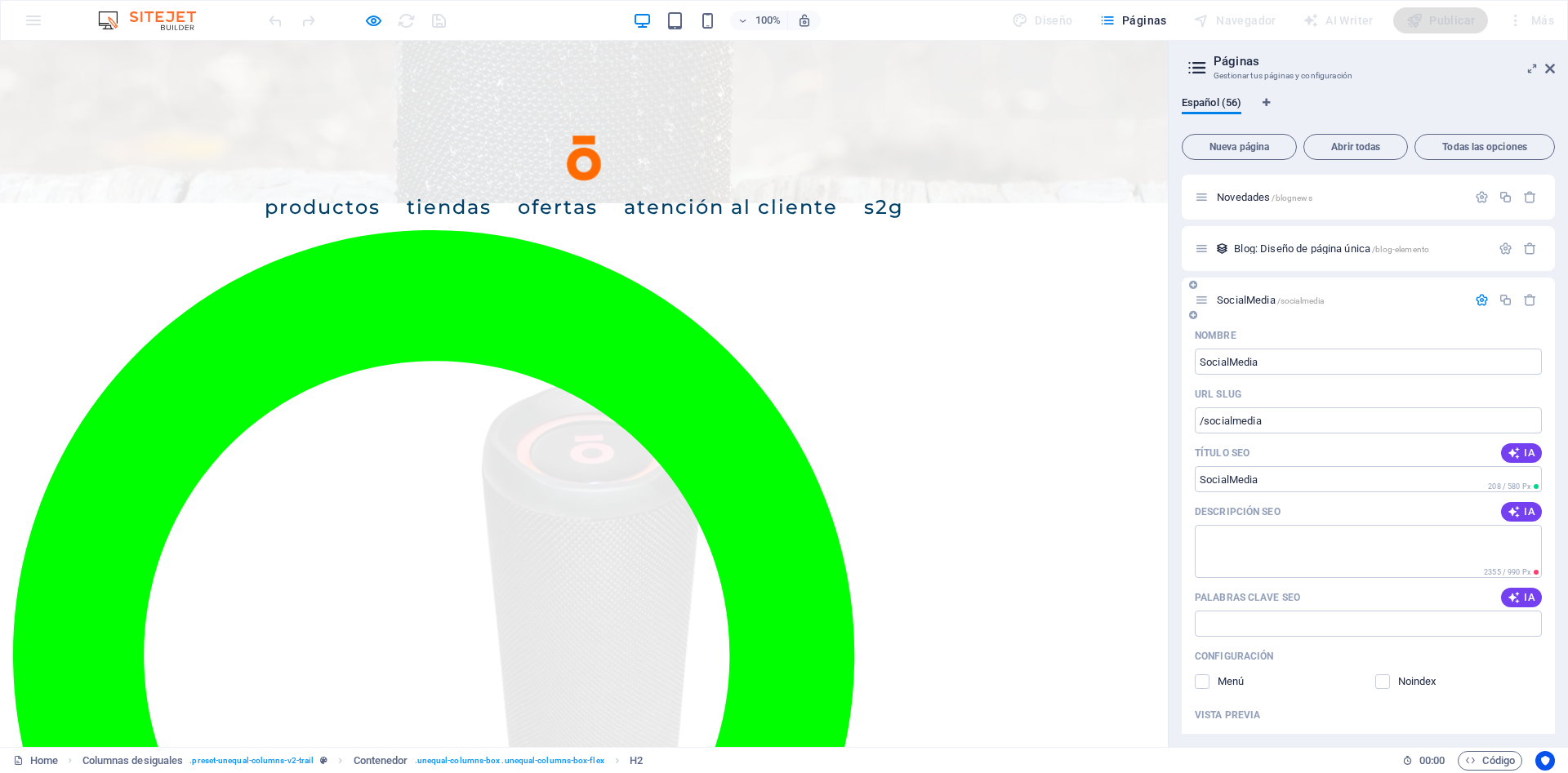
scroll to position [1837, 0]
